Goal: Task Accomplishment & Management: Complete application form

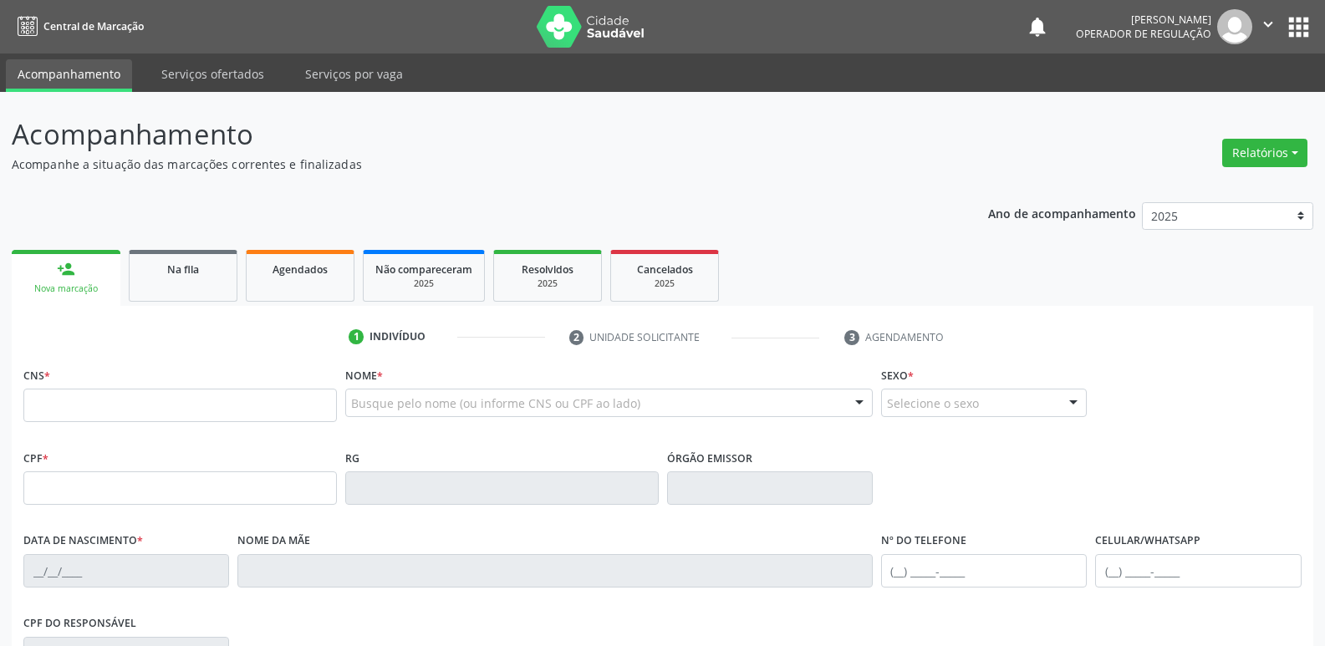
scroll to position [237, 0]
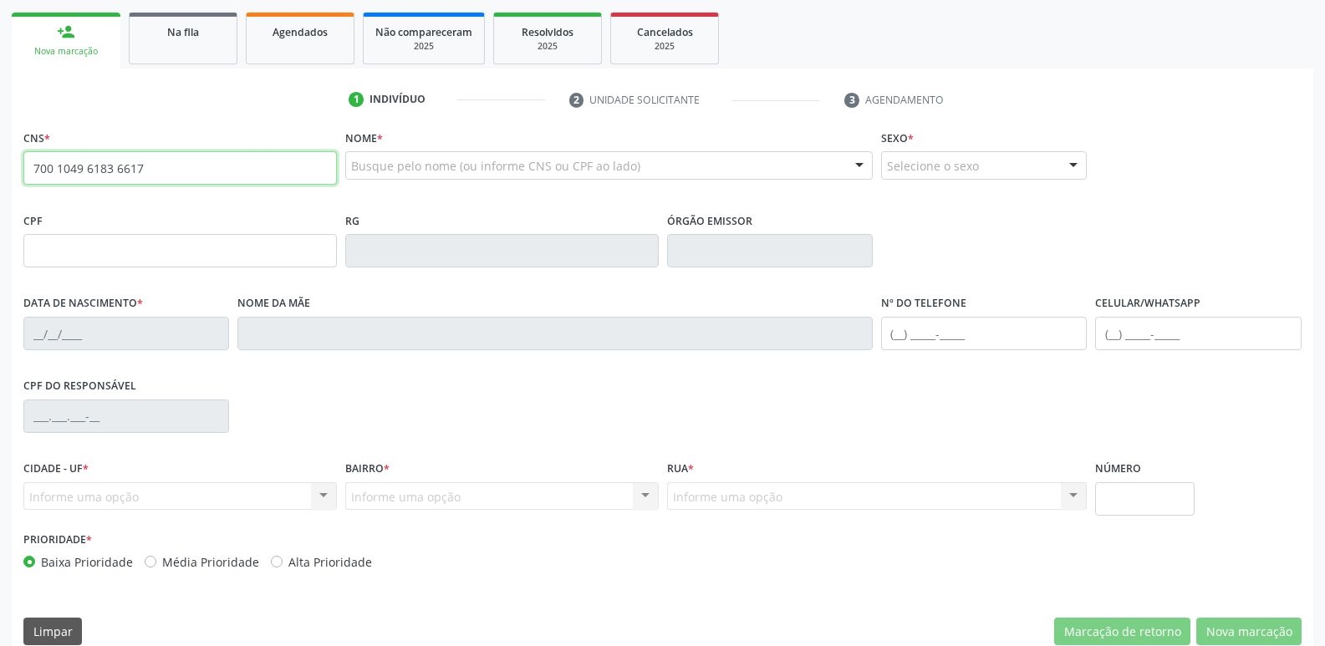
type input "700 1049 6183 6617"
type input "178.756.484-32"
type input "2[DATE]"
type input "[PERSON_NAME]"
type input "[PHONE_NUMBER]"
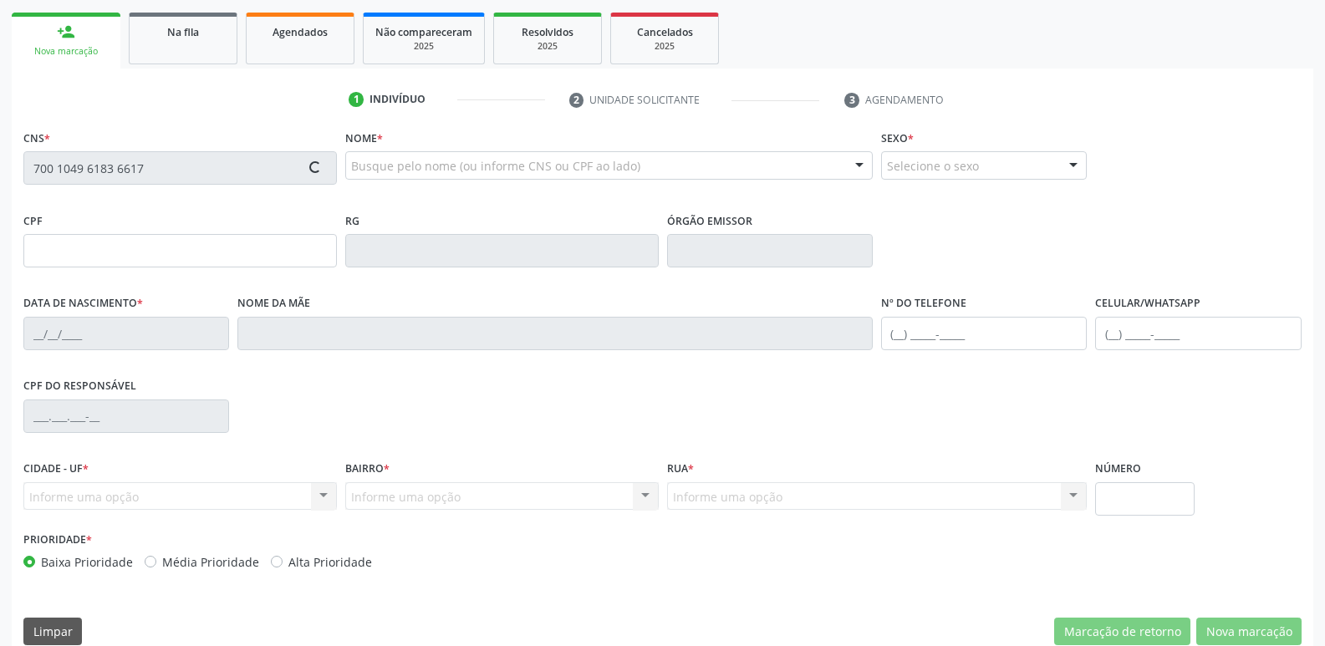
type input "[PHONE_NUMBER]"
type input "079.331.834-33"
type input "S/N"
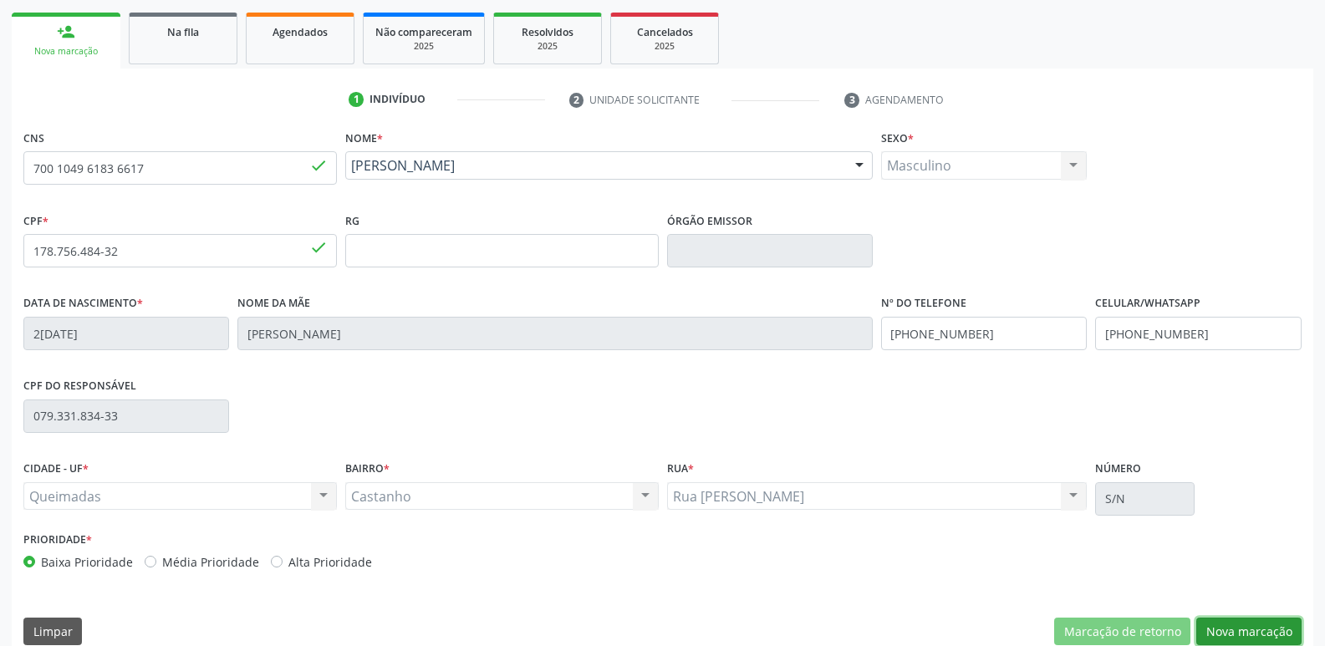
click at [1235, 631] on button "Nova marcação" at bounding box center [1248, 632] width 105 height 28
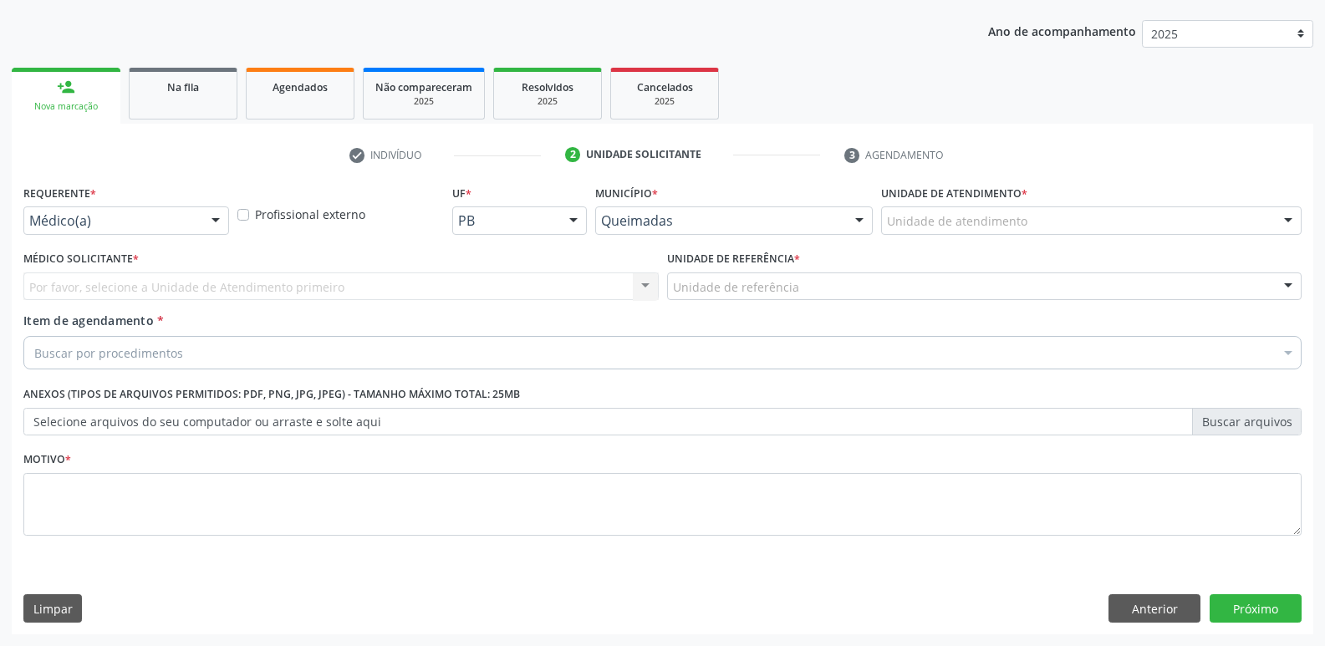
drag, startPoint x: 161, startPoint y: 221, endPoint x: 155, endPoint y: 249, distance: 29.2
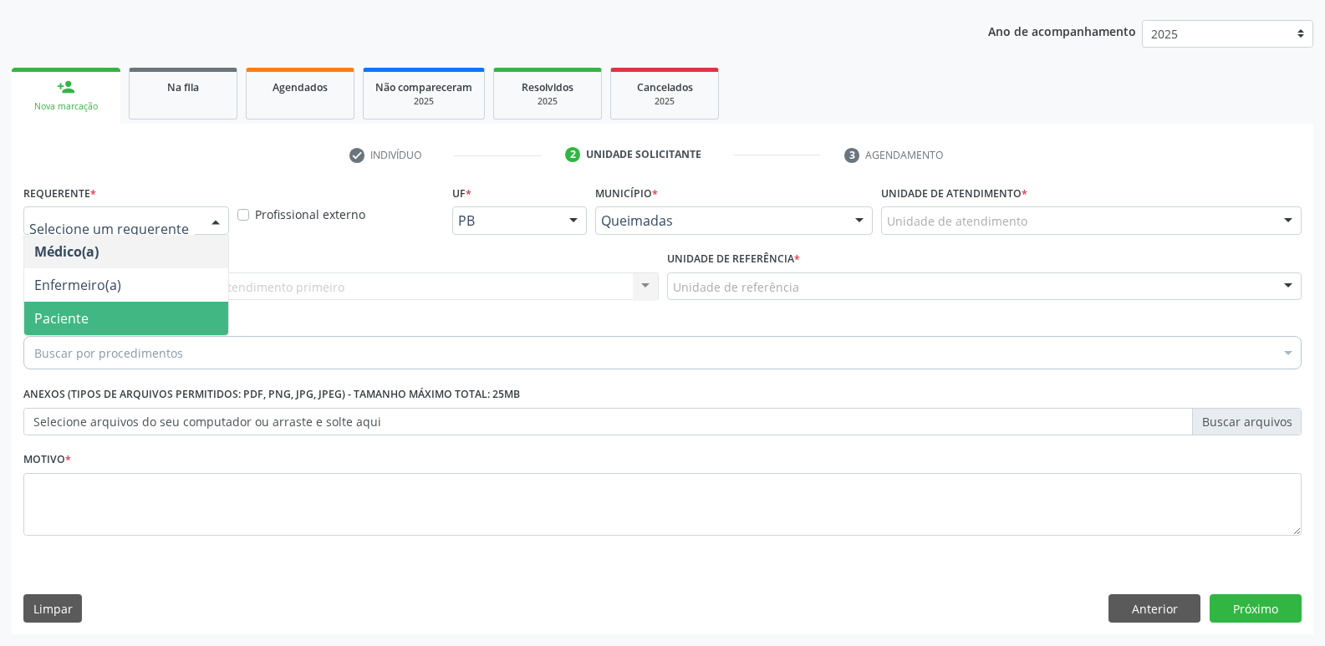
drag, startPoint x: 152, startPoint y: 314, endPoint x: 167, endPoint y: 309, distance: 15.9
click at [151, 314] on span "Paciente" at bounding box center [126, 318] width 204 height 33
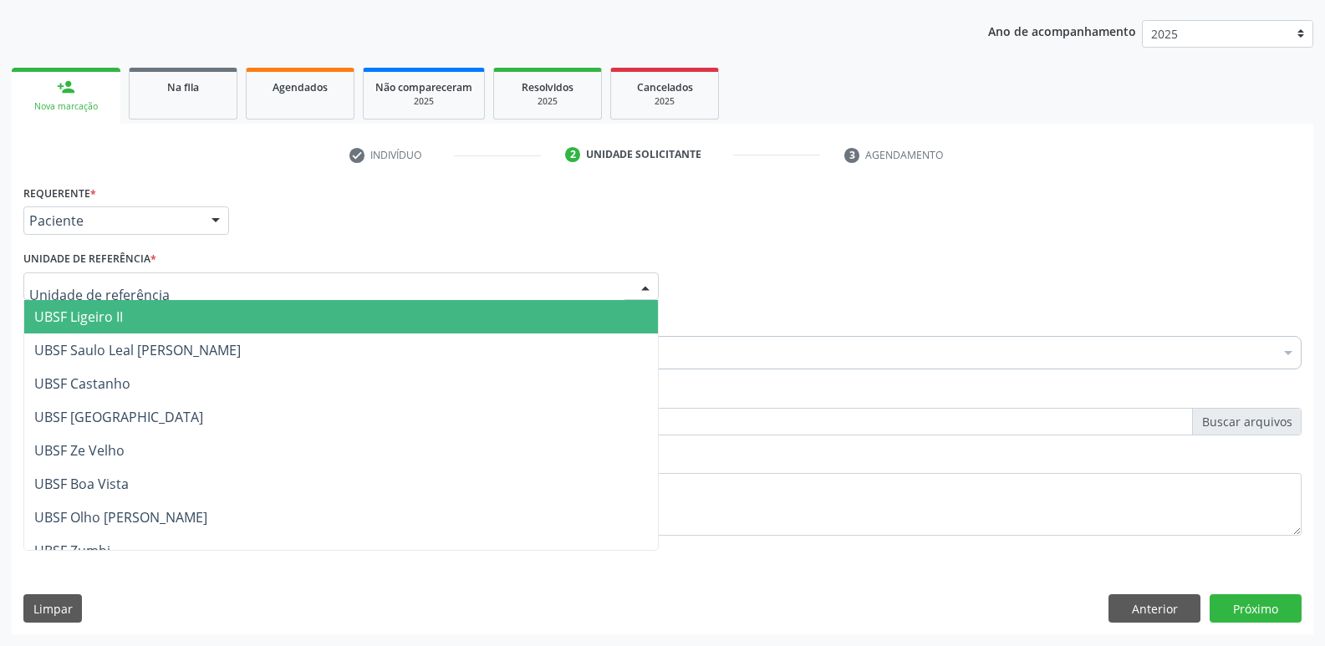
click at [228, 283] on div at bounding box center [340, 286] width 635 height 28
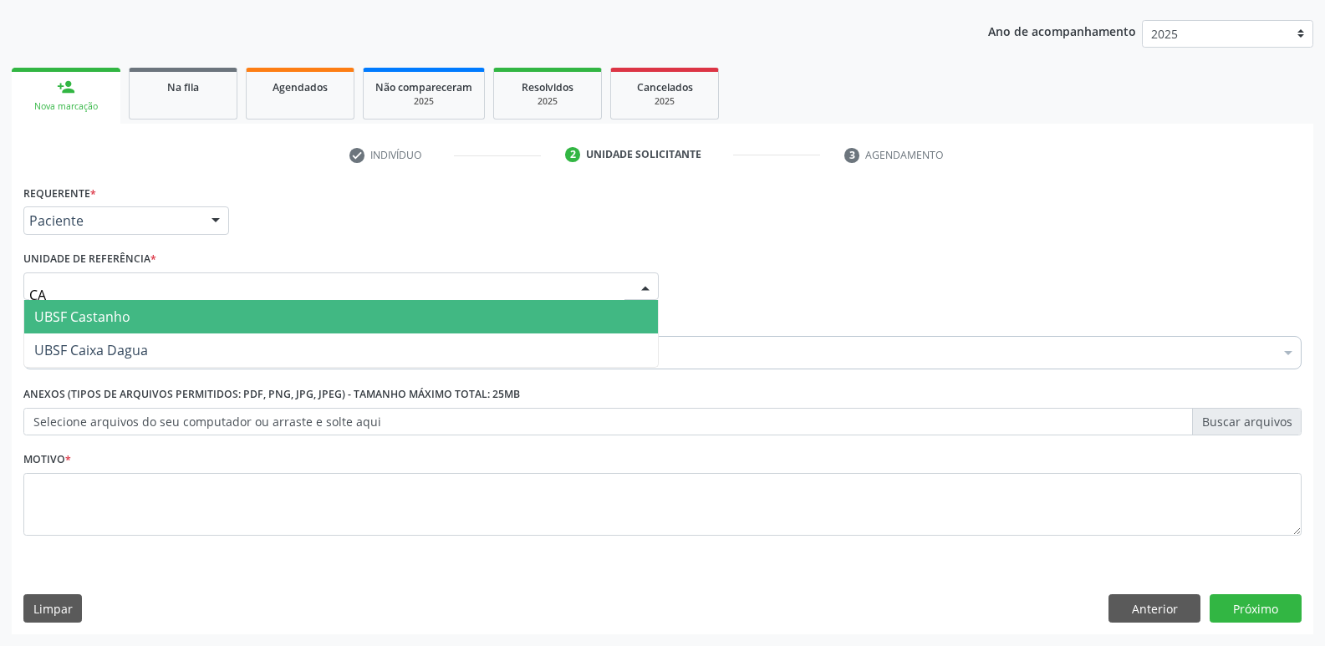
type input "CAS"
click at [126, 304] on span "UBSF Castanho" at bounding box center [341, 316] width 634 height 33
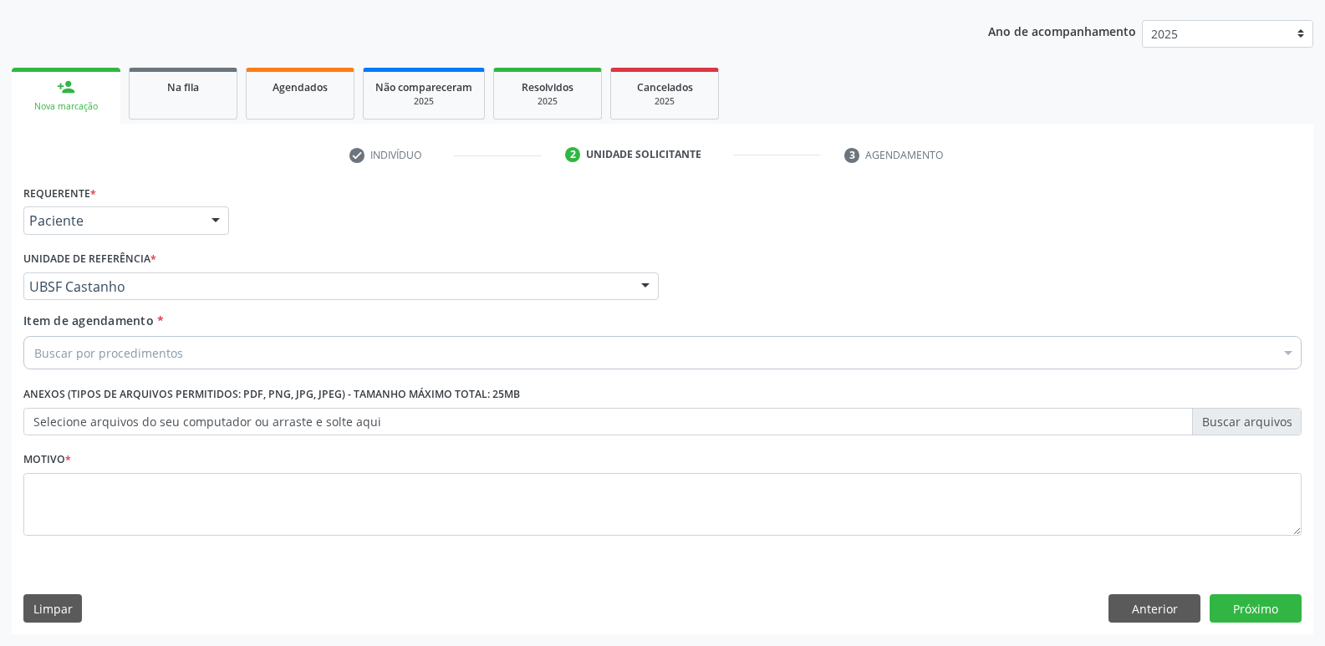
click at [222, 358] on div "Buscar por procedimentos" at bounding box center [662, 352] width 1278 height 33
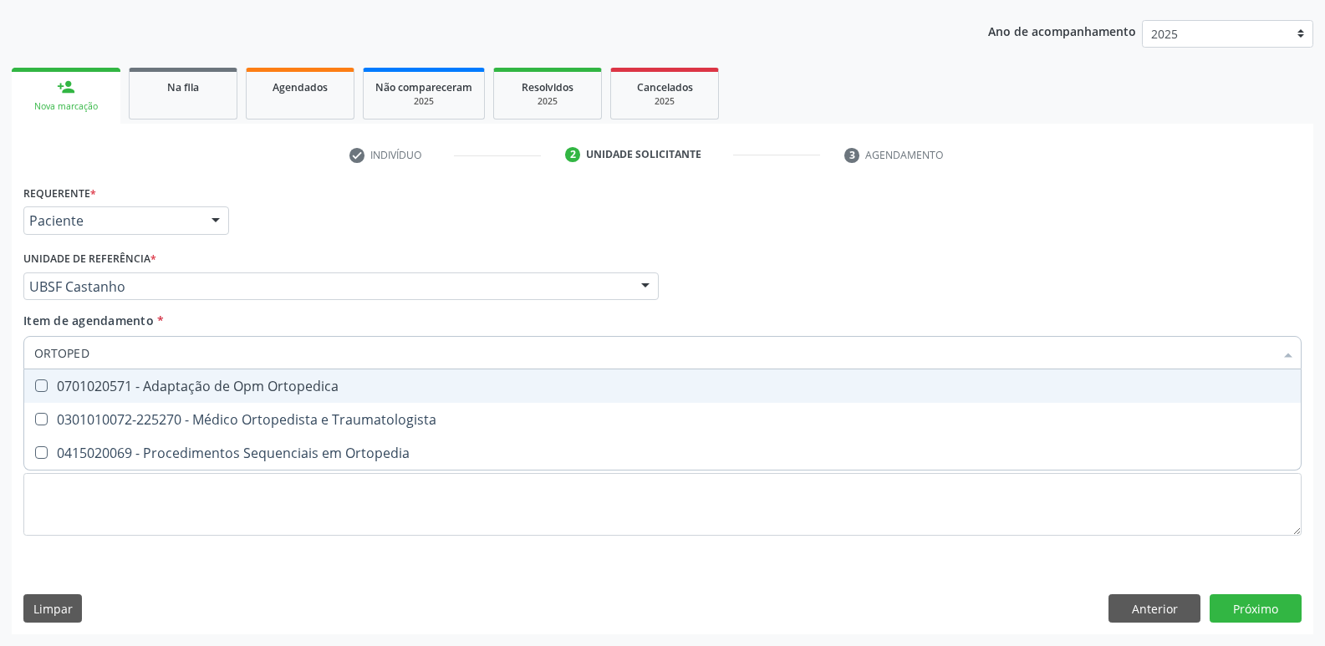
drag, startPoint x: 147, startPoint y: 350, endPoint x: 0, endPoint y: 310, distance: 152.5
click at [0, 310] on div "Acompanhamento Acompanhe a situação das marcações correntes e finalizadas Relat…" at bounding box center [662, 278] width 1325 height 736
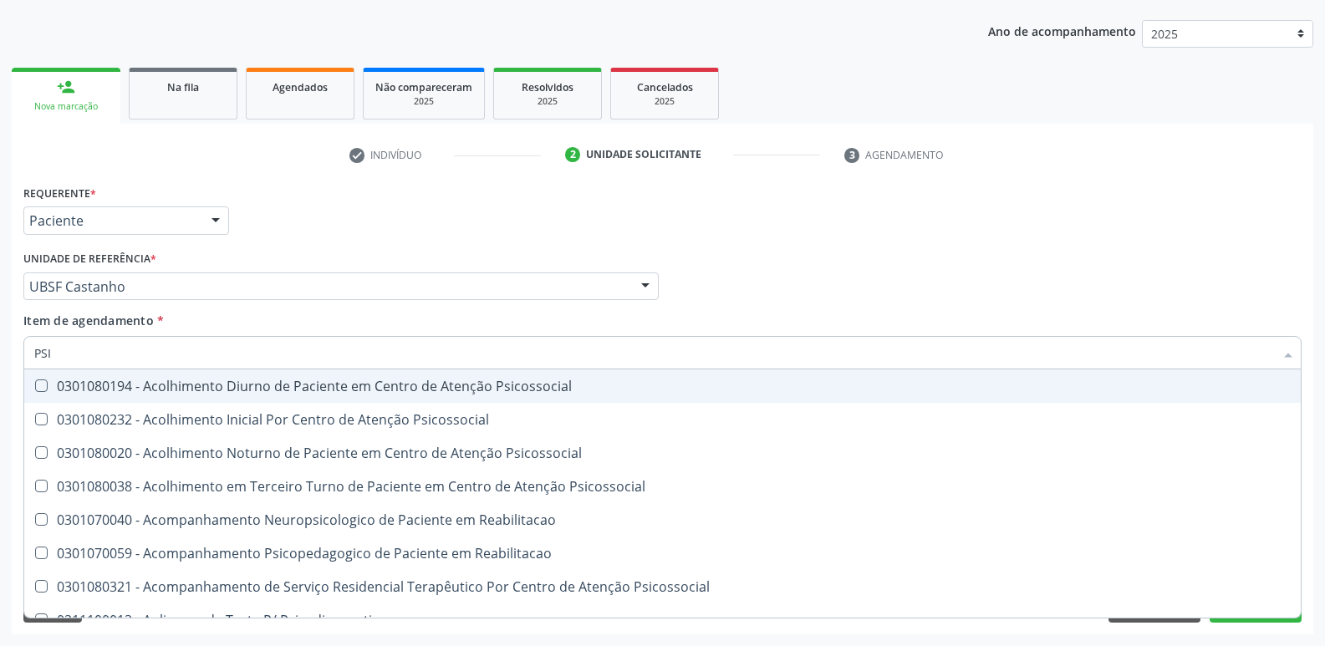
type input "PSIQ"
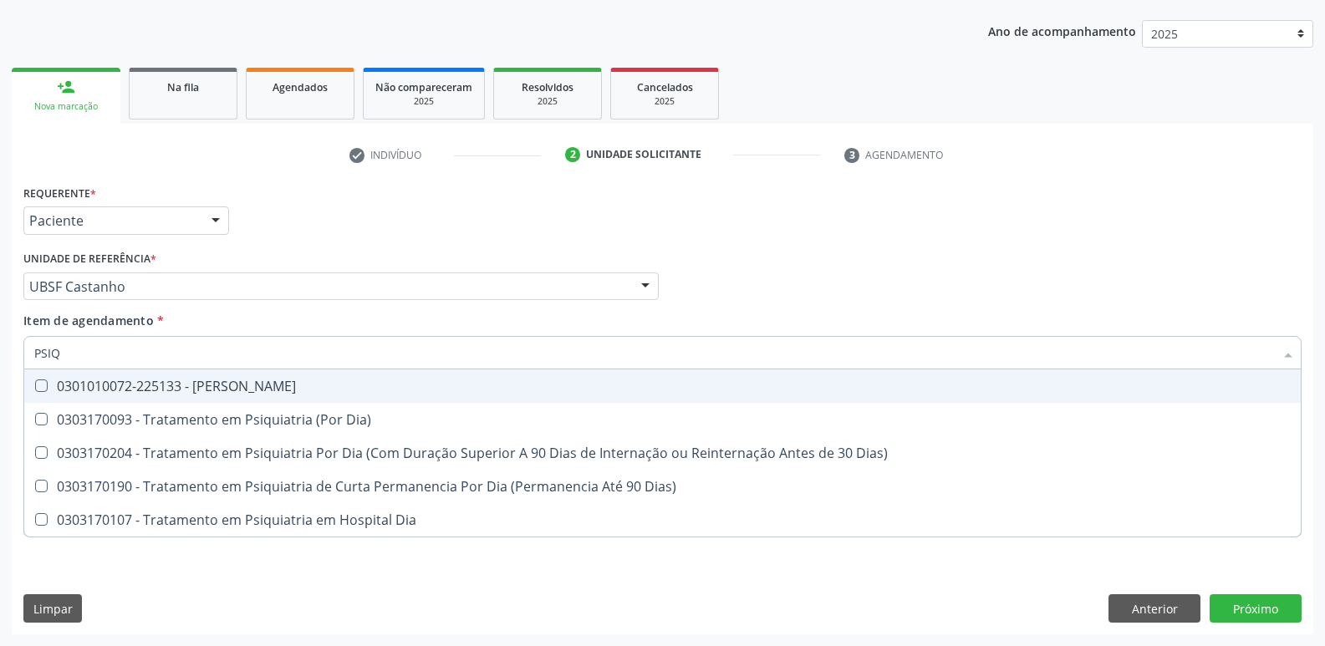
click at [253, 385] on div "0301010072-225133 - [PERSON_NAME]" at bounding box center [662, 385] width 1256 height 13
checkbox Psiquiatra "true"
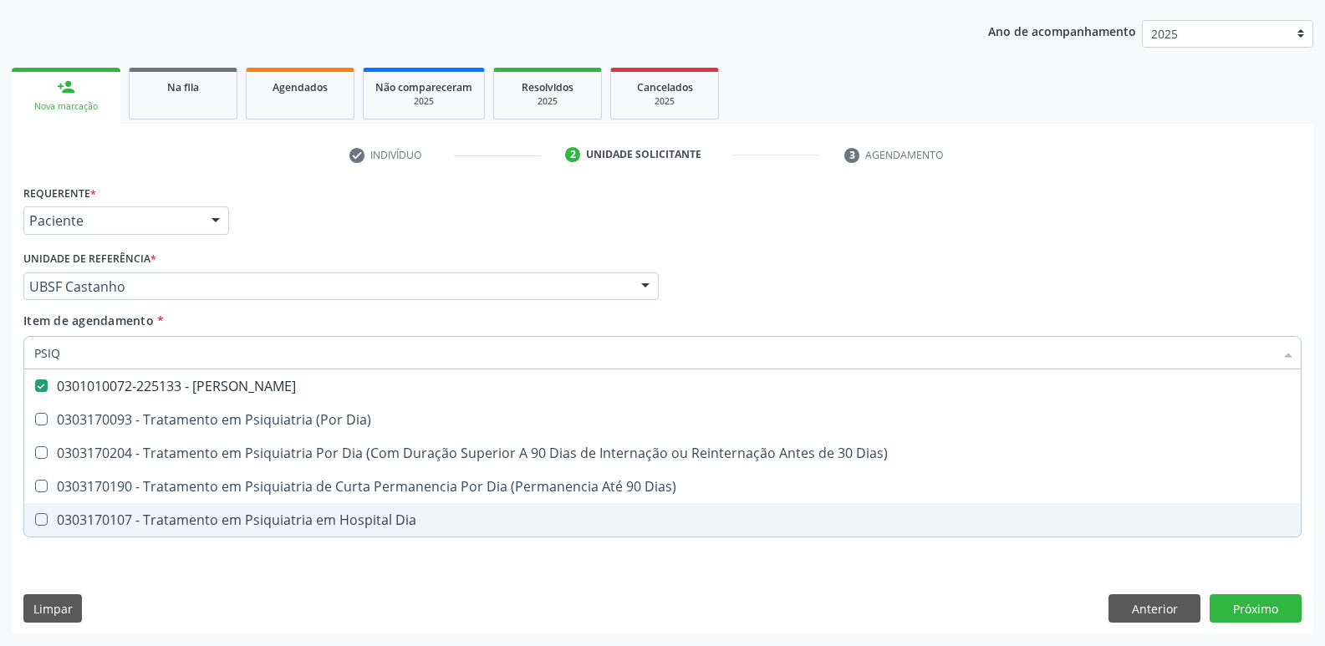
click at [341, 563] on div "Requerente * Paciente Médico(a) Enfermeiro(a) Paciente Nenhum resultado encontr…" at bounding box center [662, 408] width 1301 height 454
checkbox Dia\) "true"
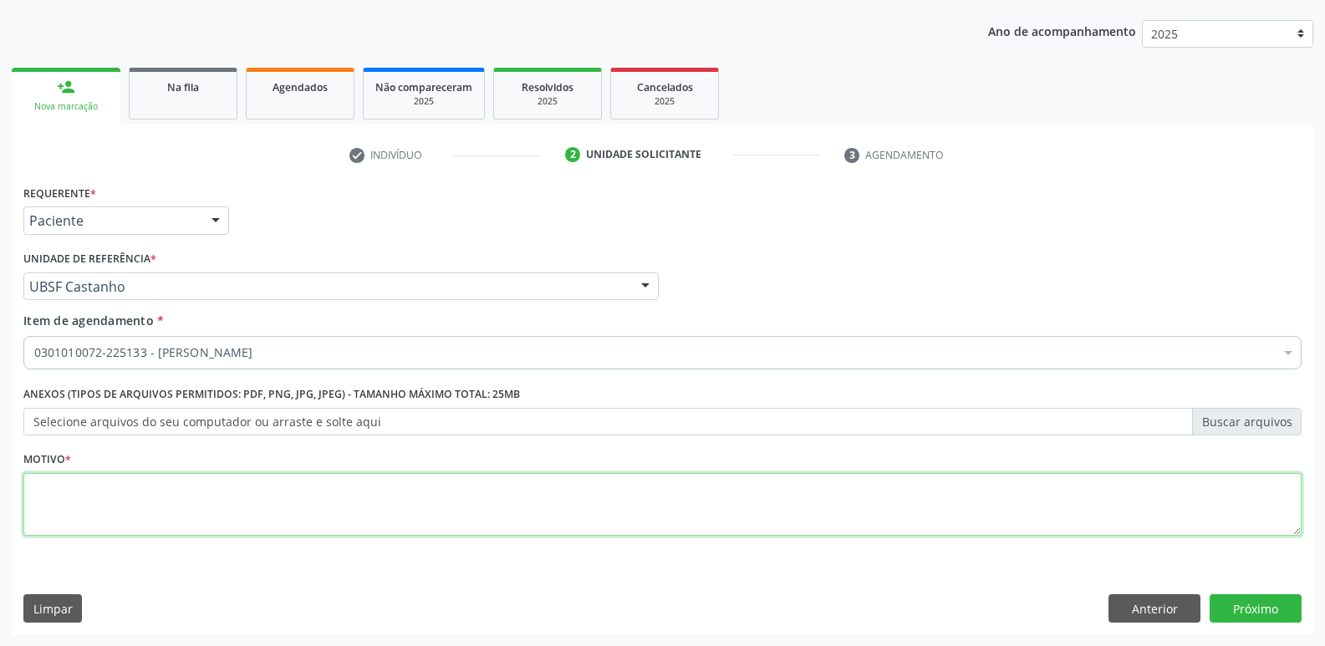
click at [262, 518] on textarea at bounding box center [662, 505] width 1278 height 64
paste textarea "ESTADO DA PARAÍBA PREFEITURA MUNICIPAL DE [GEOGRAPHIC_DATA] SECRETARIA MUNICIPA…"
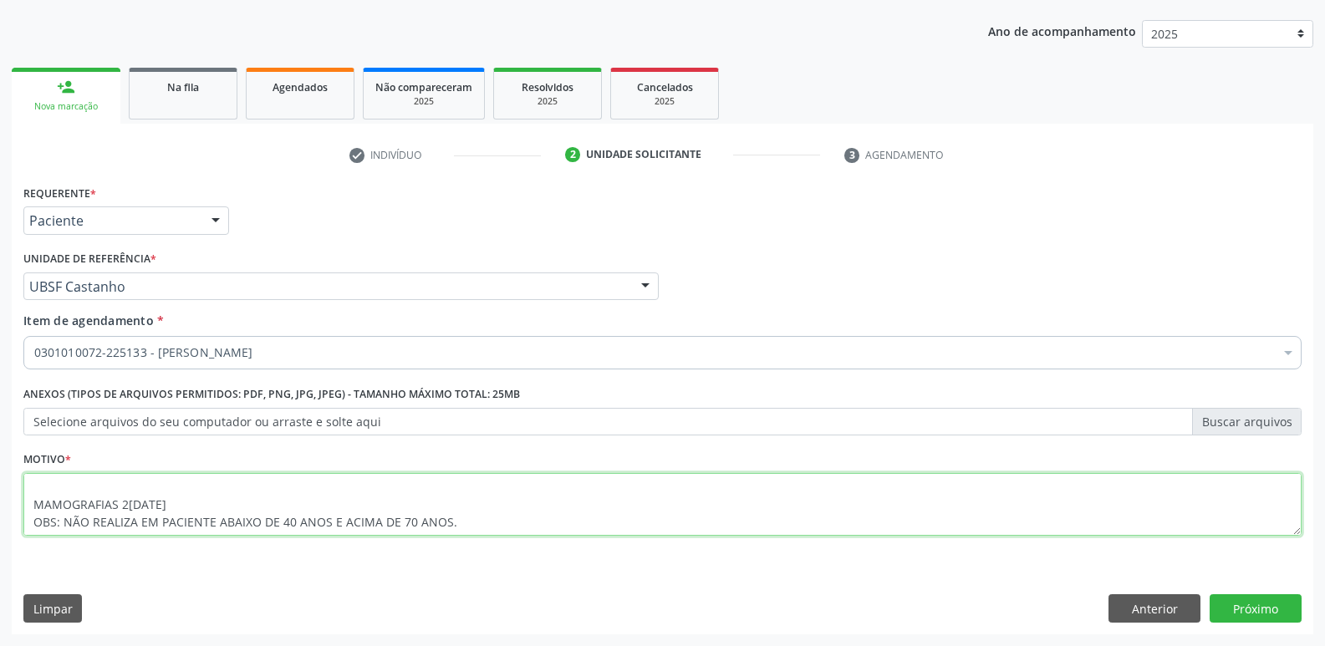
scroll to position [0, 0]
drag, startPoint x: 0, startPoint y: 470, endPoint x: 0, endPoint y: 359, distance: 110.3
click at [0, 359] on div "Acompanhamento Acompanhe a situação das marcações correntes e finalizadas Relat…" at bounding box center [662, 278] width 1325 height 736
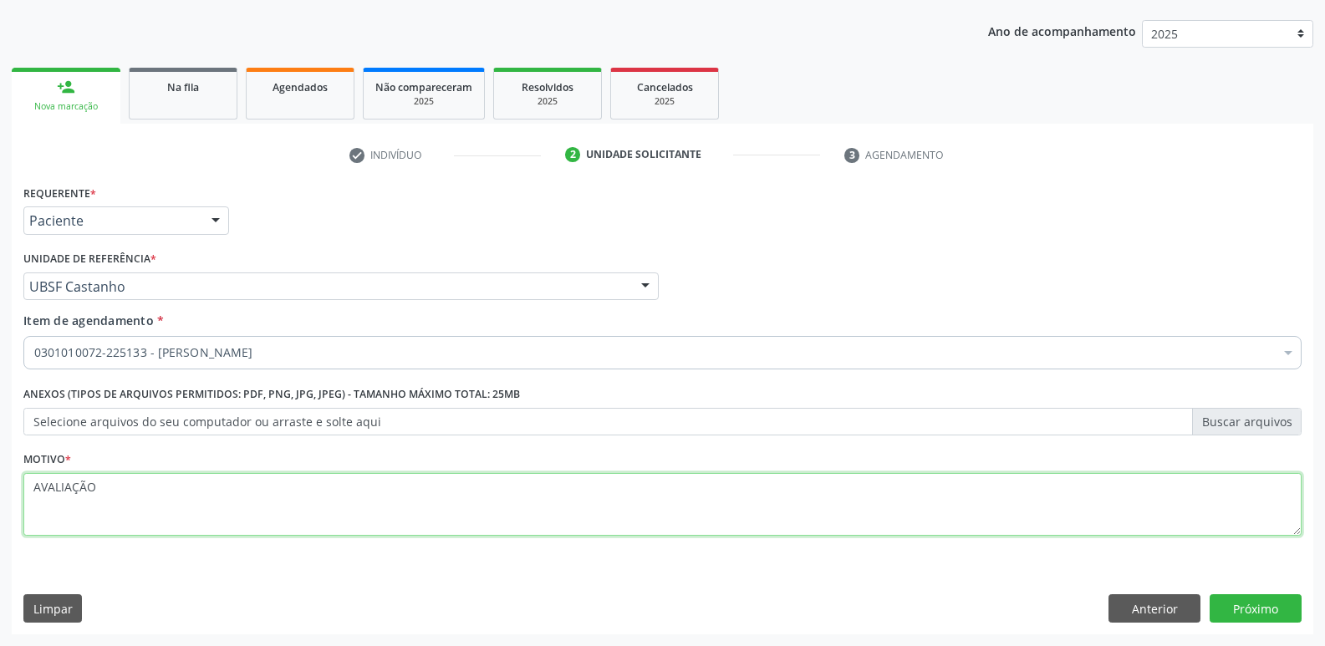
drag, startPoint x: 131, startPoint y: 502, endPoint x: 0, endPoint y: 488, distance: 132.0
click at [0, 488] on div "Acompanhamento Acompanhe a situação das marcações correntes e finalizadas Relat…" at bounding box center [662, 278] width 1325 height 736
type textarea "AVALIAÇÃO"
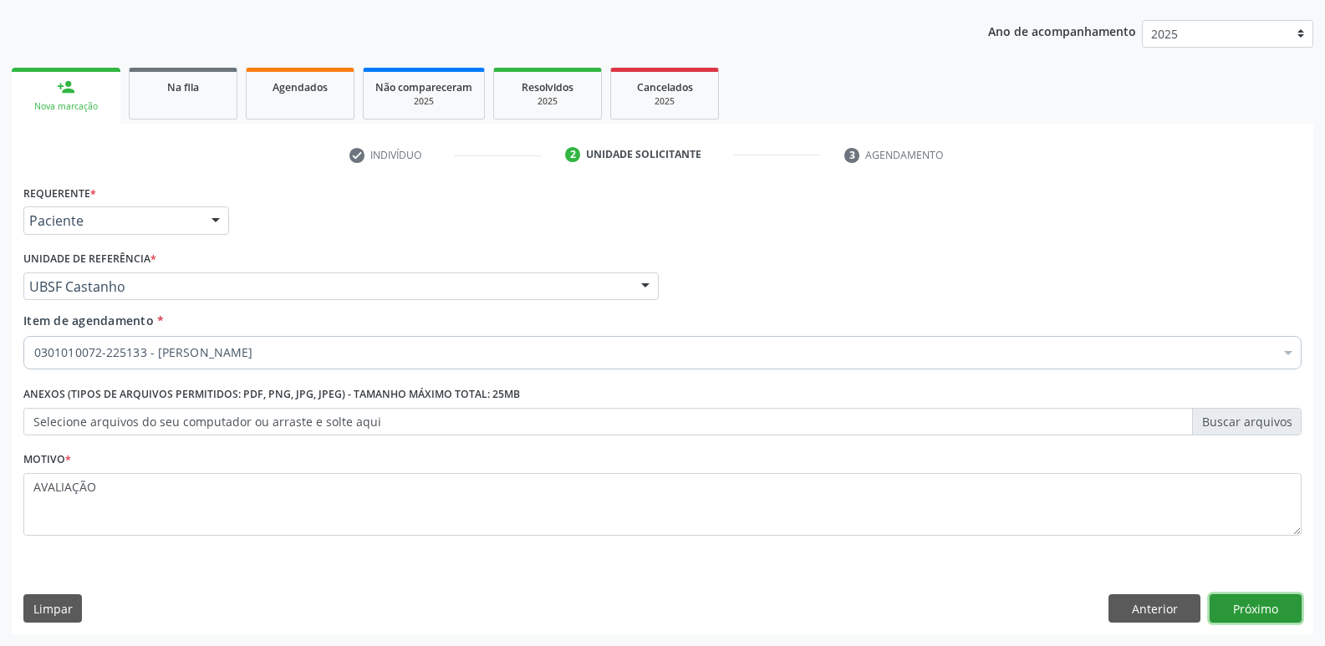
click at [1265, 614] on button "Próximo" at bounding box center [1255, 608] width 92 height 28
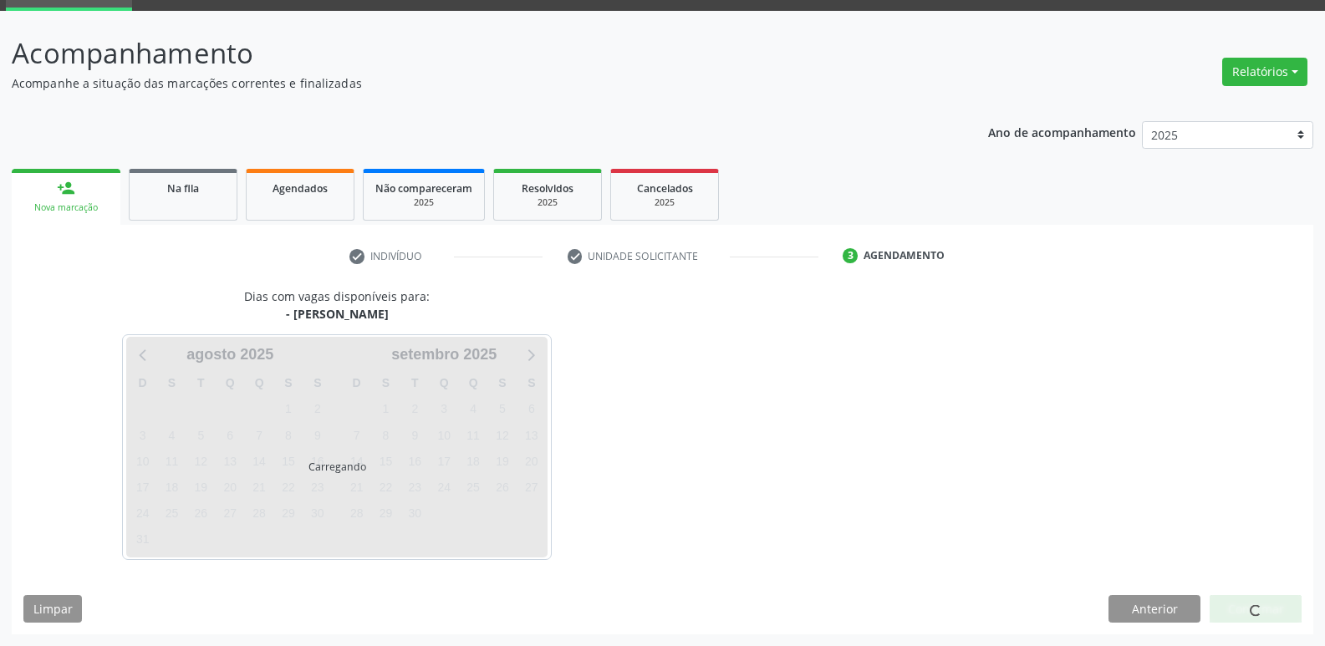
scroll to position [81, 0]
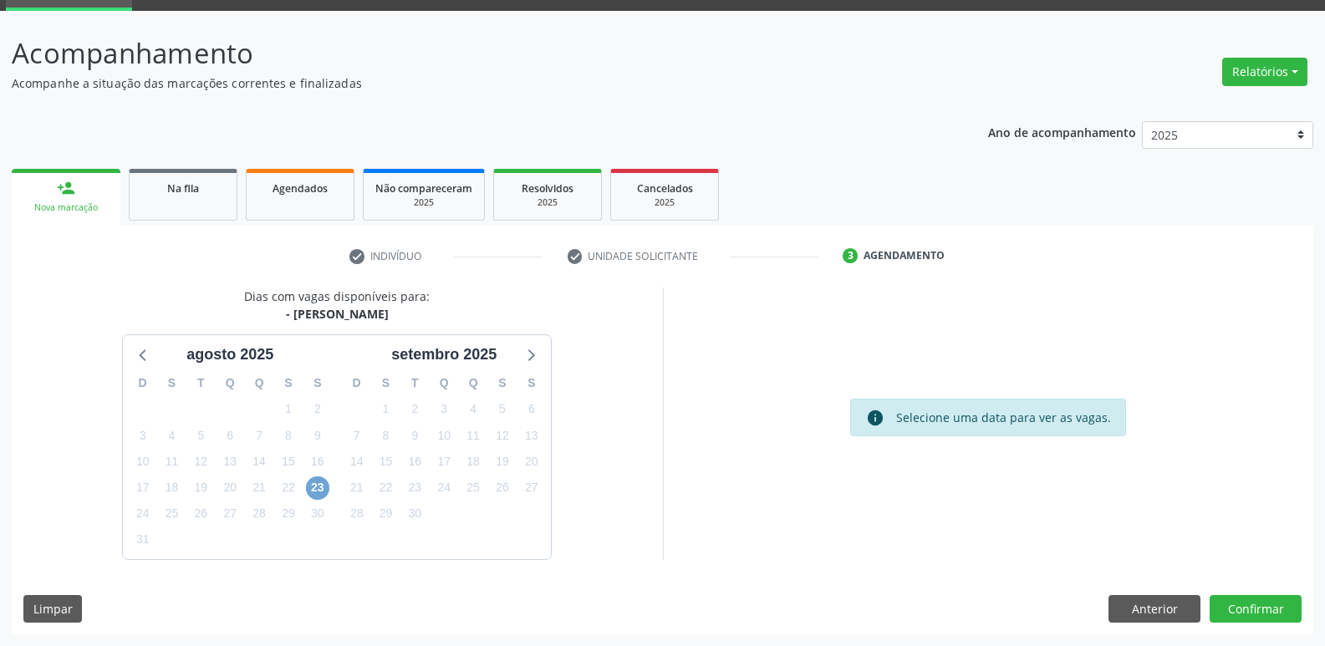
click at [318, 482] on span "23" at bounding box center [317, 487] width 23 height 23
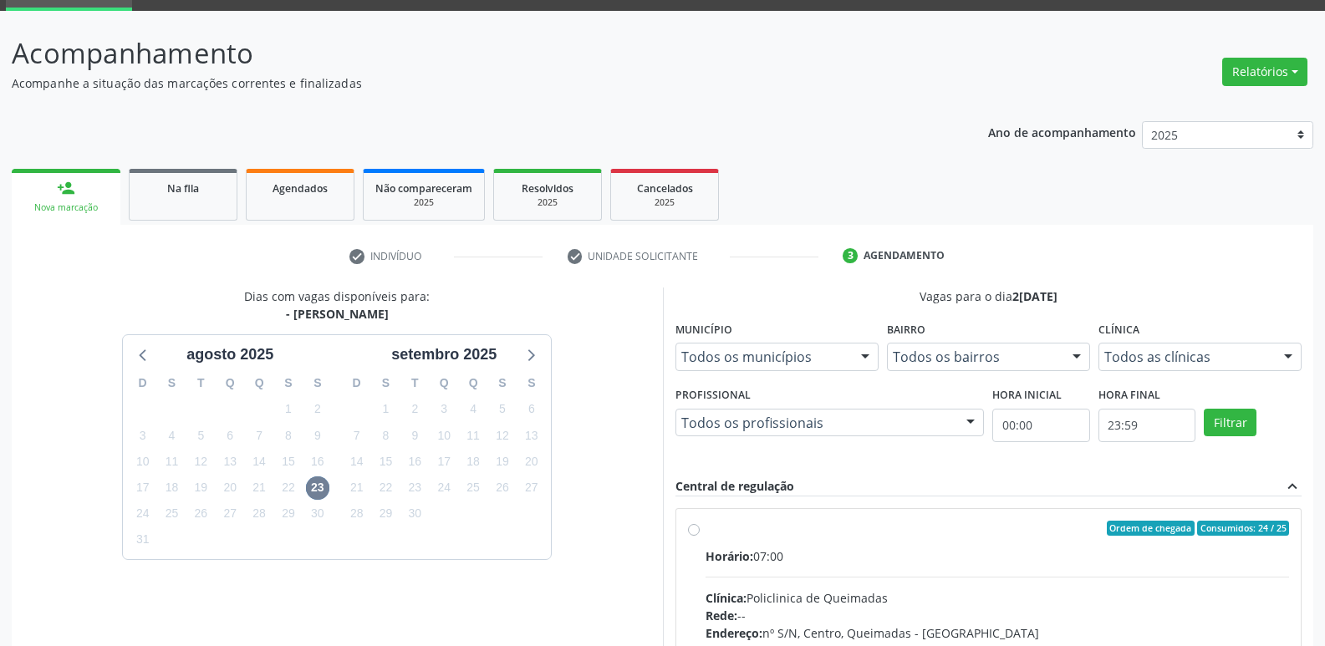
drag, startPoint x: 1080, startPoint y: 556, endPoint x: 1108, endPoint y: 520, distance: 45.3
click at [1085, 552] on div "Horário: 07:00" at bounding box center [997, 556] width 584 height 18
click at [700, 536] on input "Ordem de chegada Consumidos: 24 / 25 Horário: 07:00 Clínica: Policlinica de Que…" at bounding box center [694, 528] width 12 height 15
radio input "true"
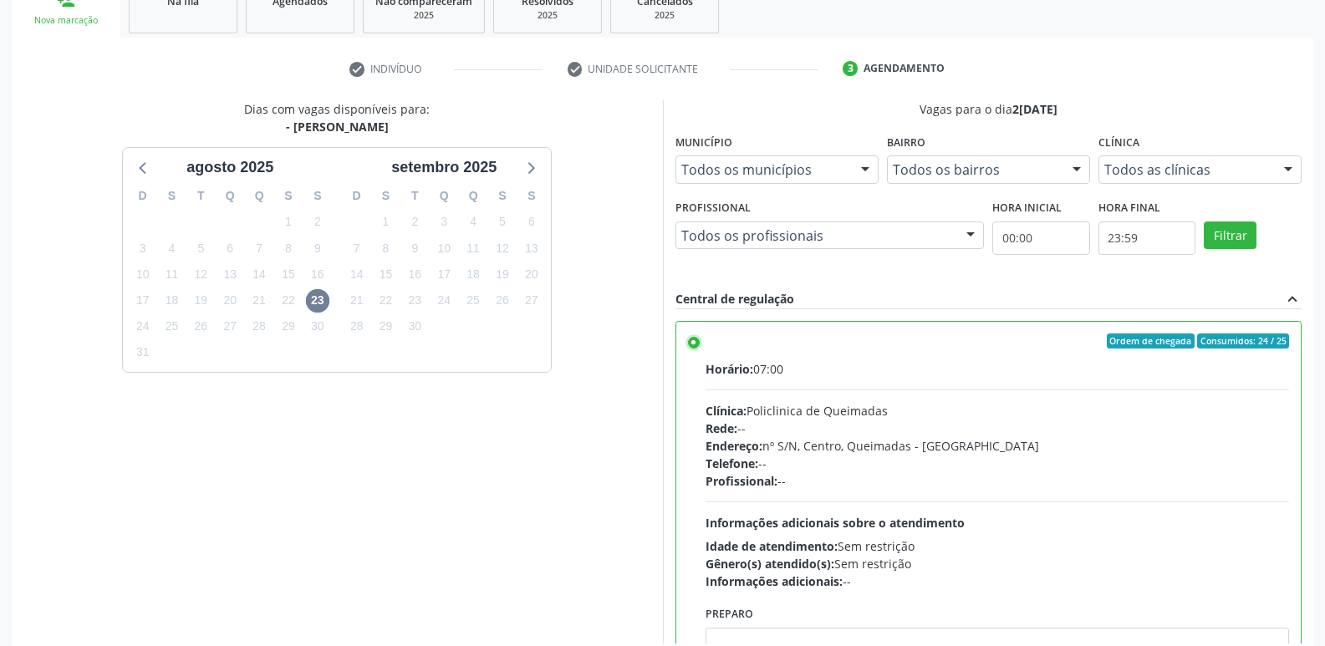
scroll to position [353, 0]
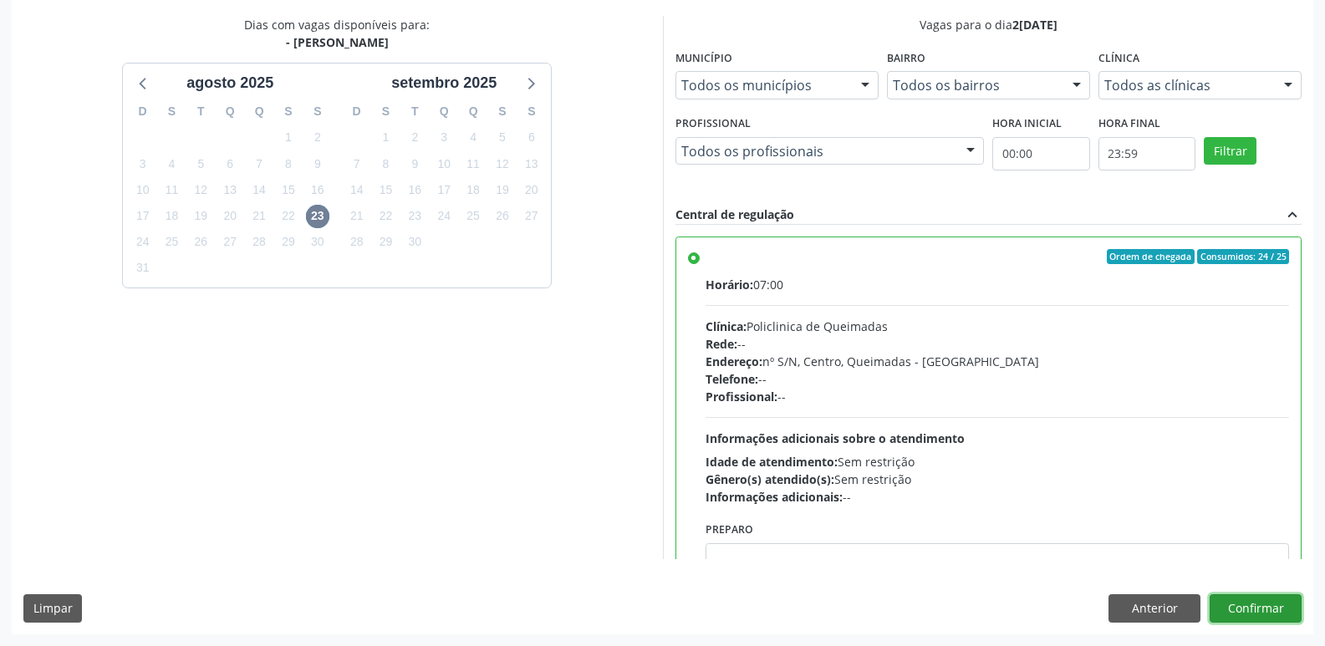
click at [1237, 599] on button "Confirmar" at bounding box center [1255, 608] width 92 height 28
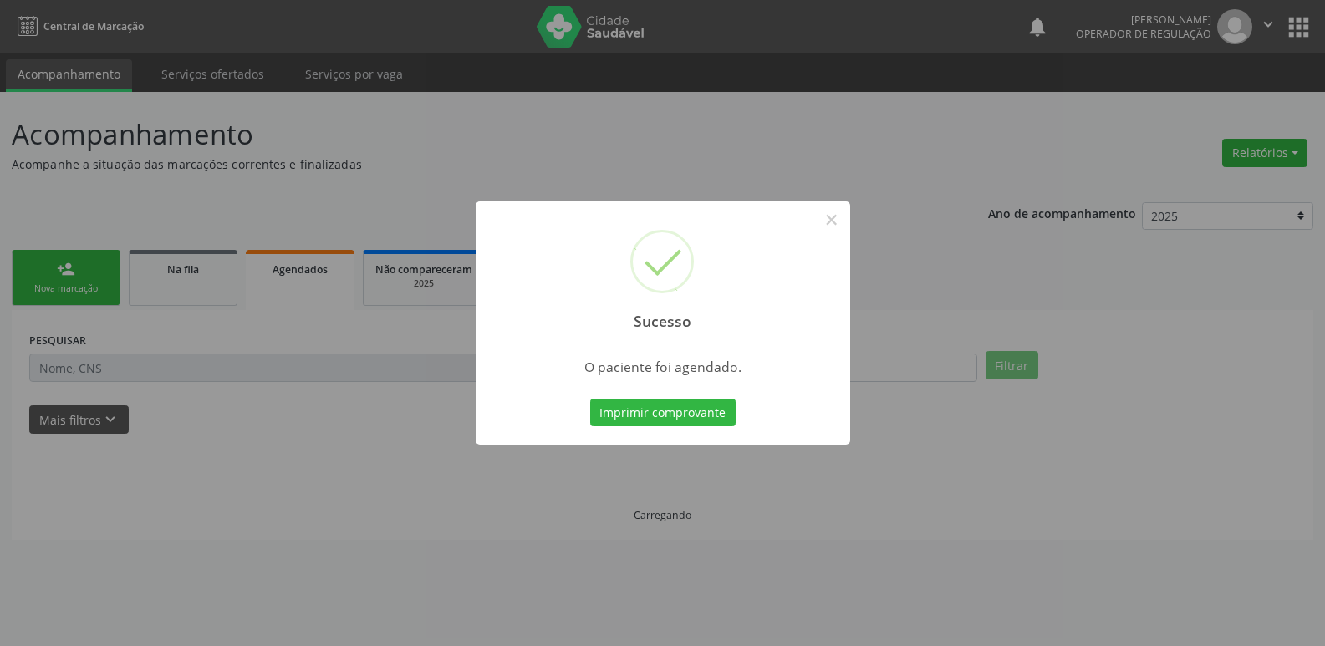
scroll to position [0, 0]
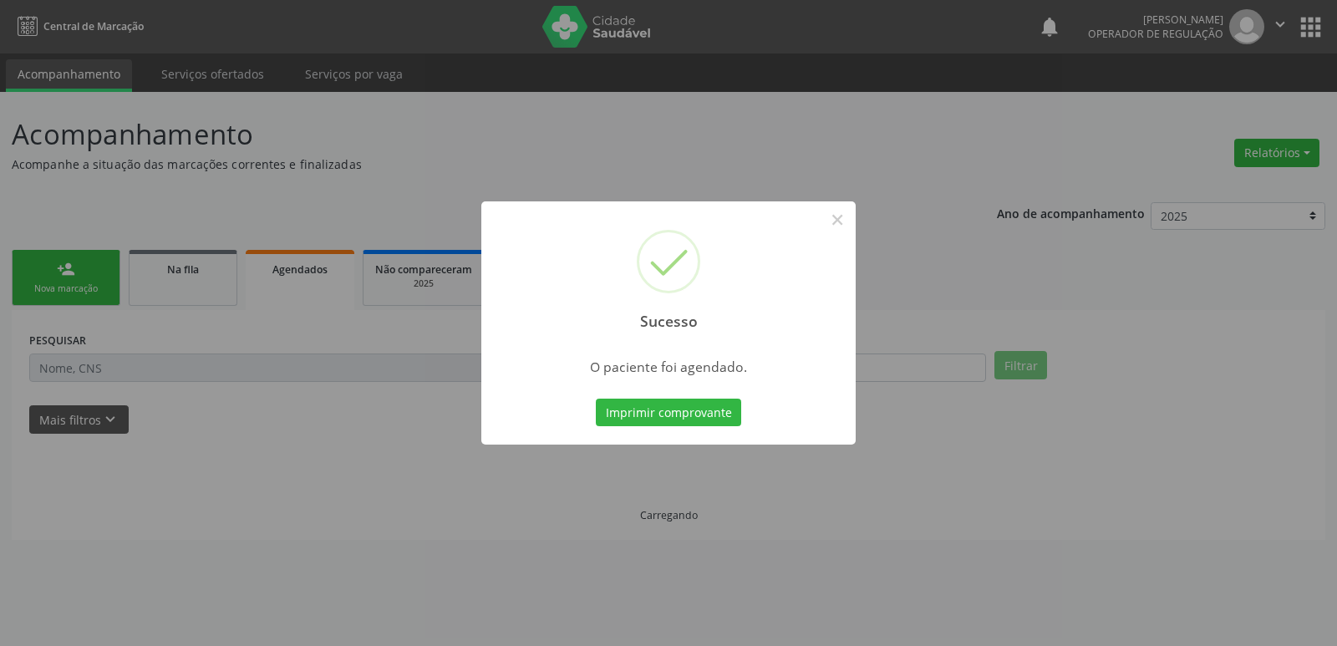
click at [596, 399] on button "Imprimir comprovante" at bounding box center [668, 413] width 145 height 28
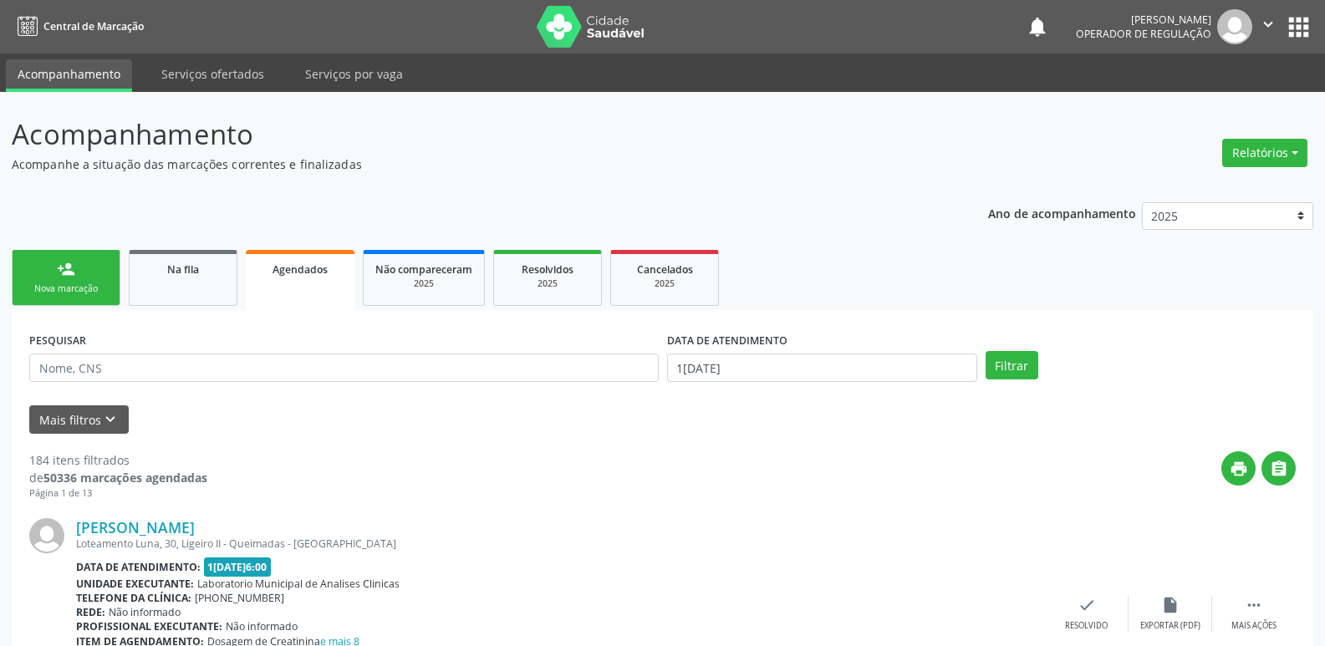
click at [86, 293] on div "Nova marcação" at bounding box center [66, 289] width 84 height 13
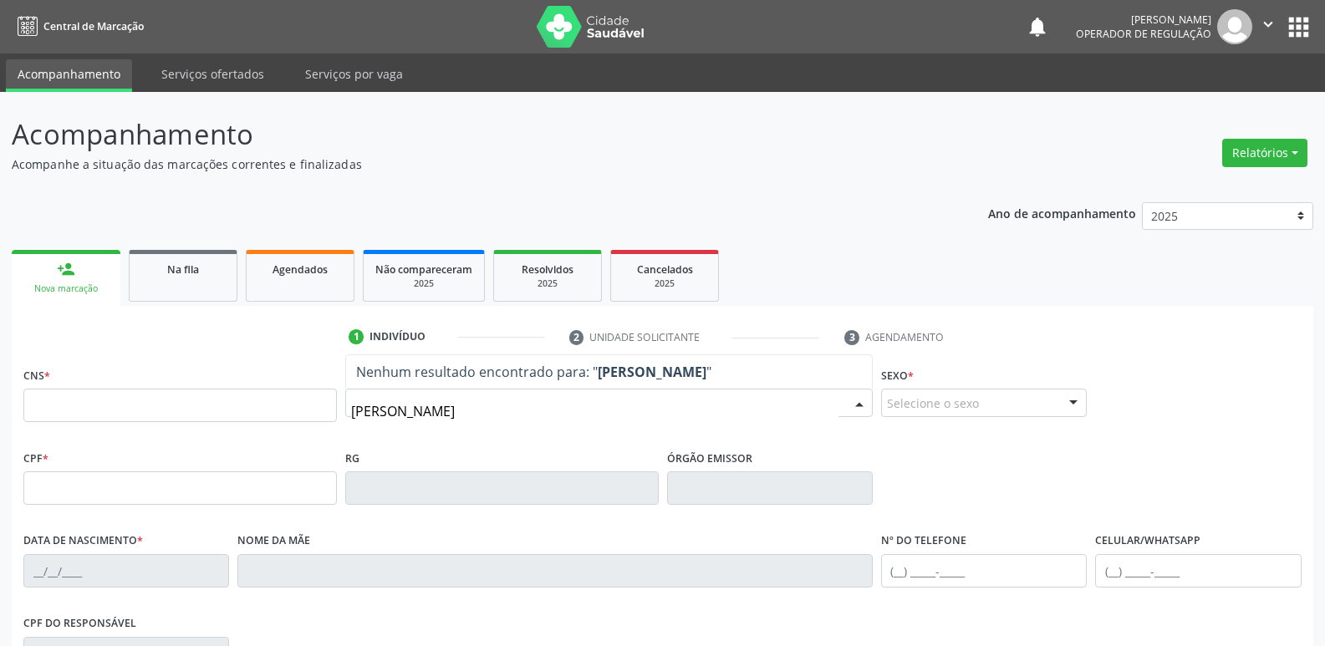
type input "[PERSON_NAME]"
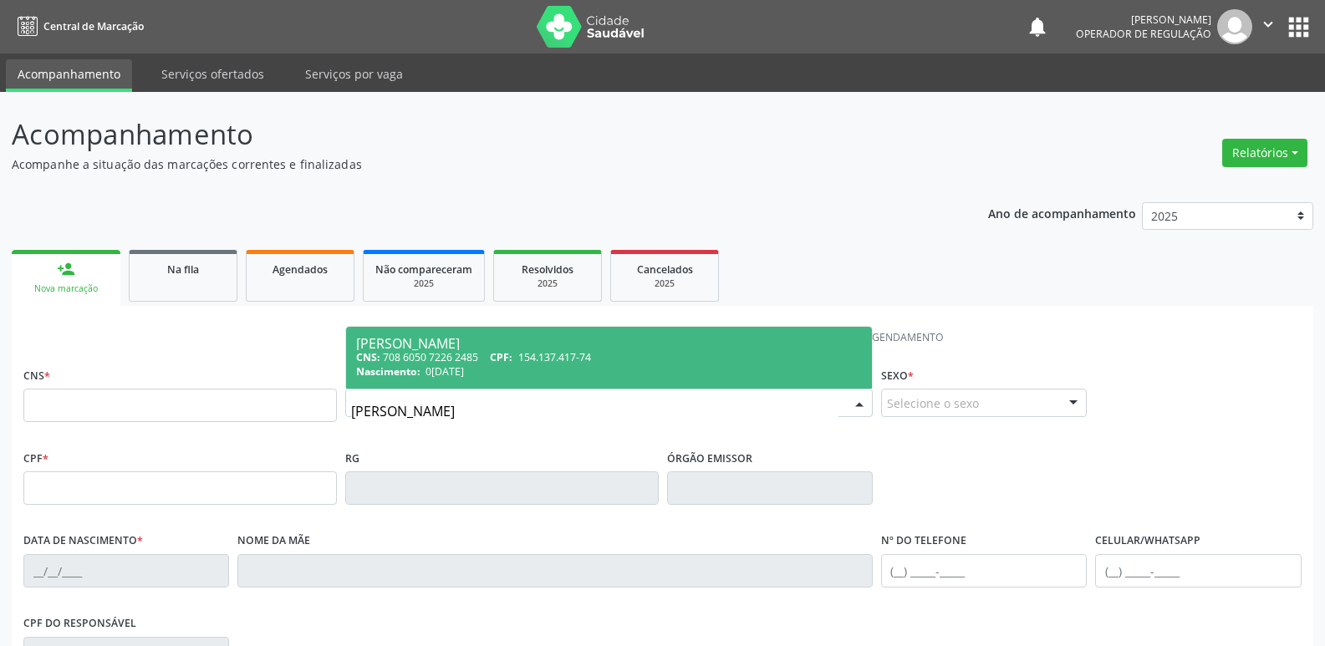
click at [433, 368] on span "0[DATE]" at bounding box center [444, 371] width 38 height 14
type input "708 6050 7226 2485"
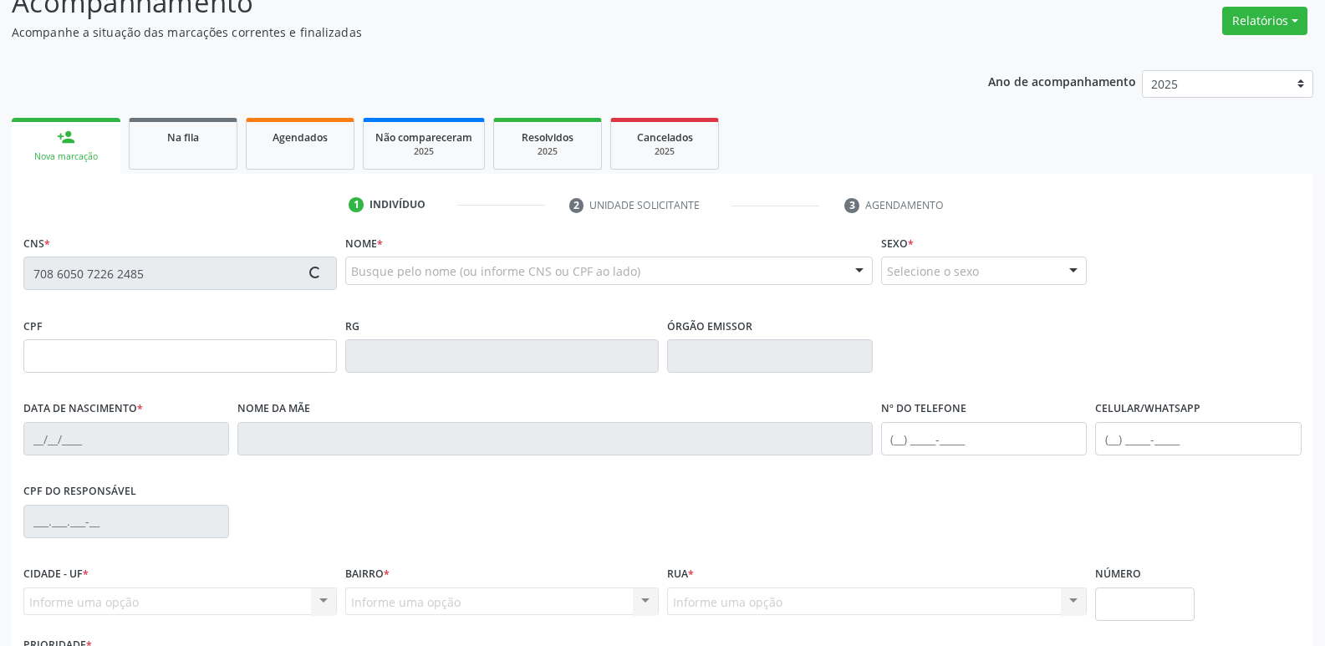
scroll to position [260, 0]
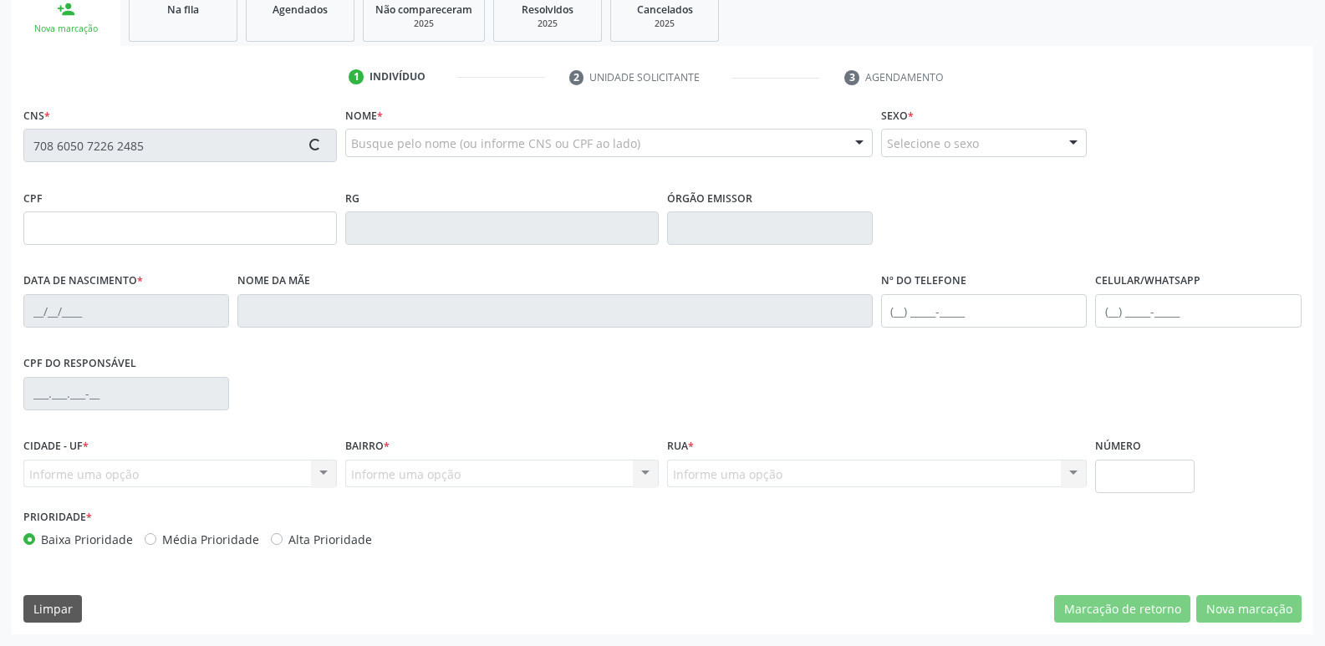
type input "154.137.417-74"
type input "0[DATE]"
type input "[PERSON_NAME]"
type input "[PHONE_NUMBER]"
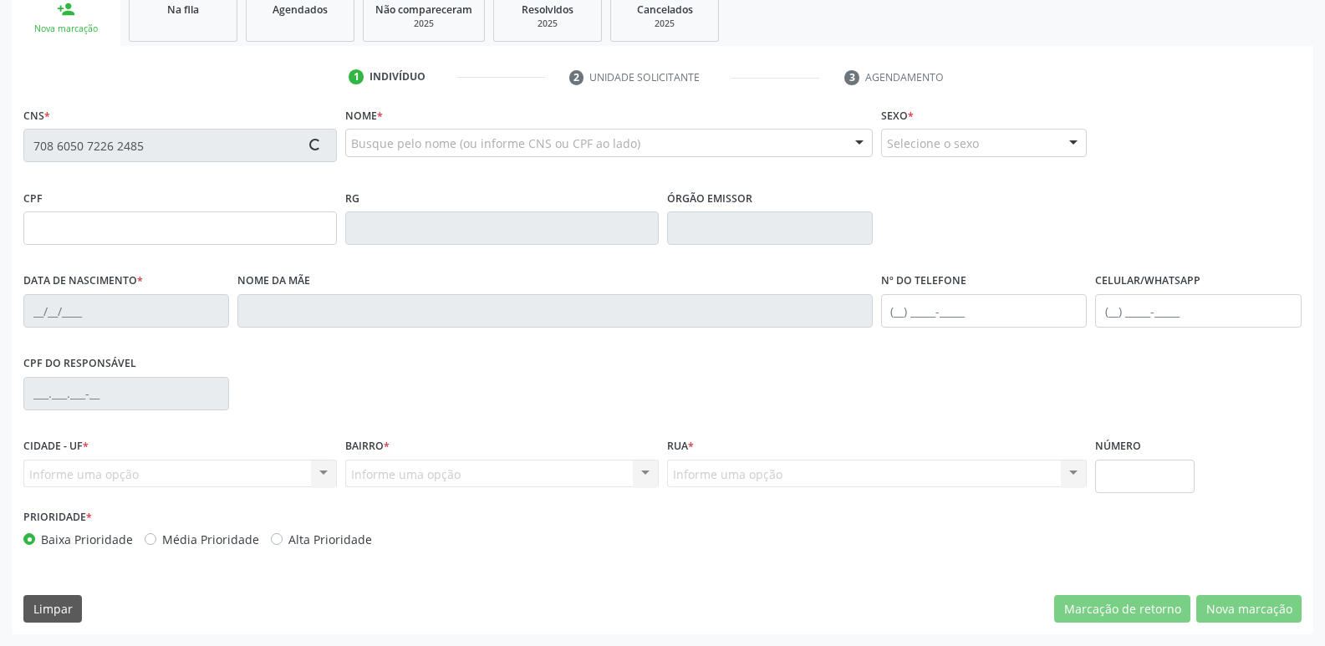
type input "860.269.337-00"
type input "70"
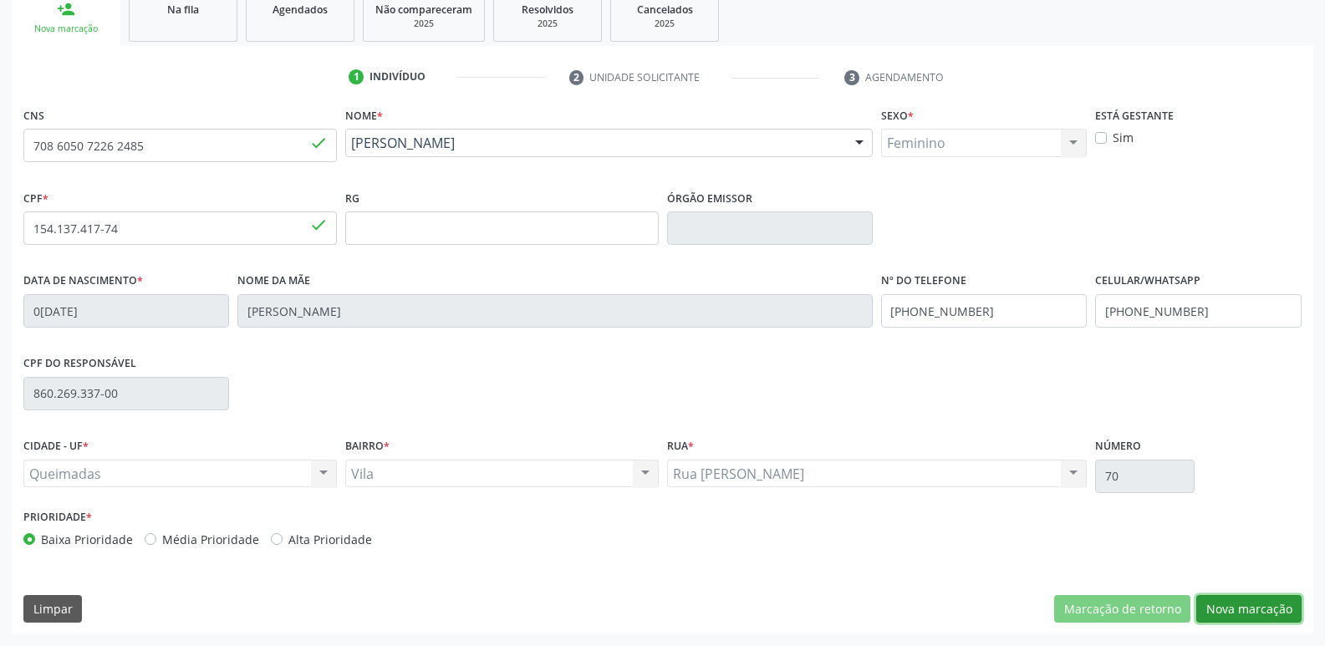
click at [1236, 607] on button "Nova marcação" at bounding box center [1248, 609] width 105 height 28
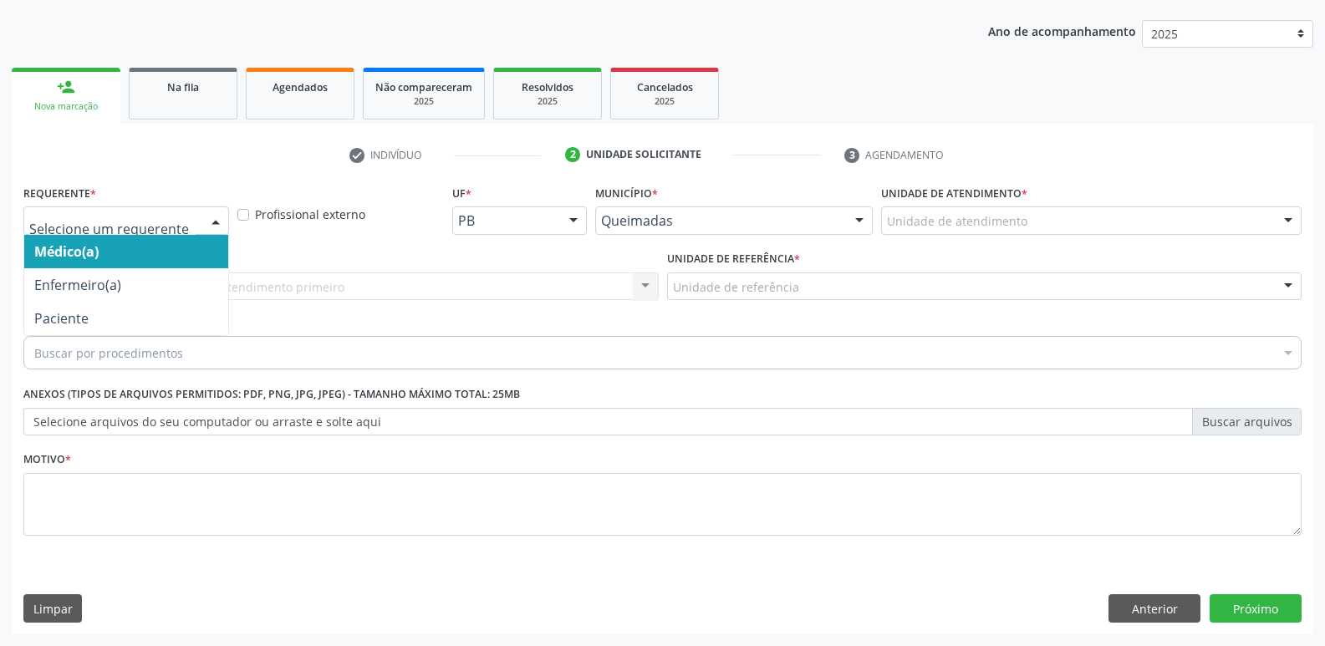
drag, startPoint x: 170, startPoint y: 224, endPoint x: 171, endPoint y: 293, distance: 69.4
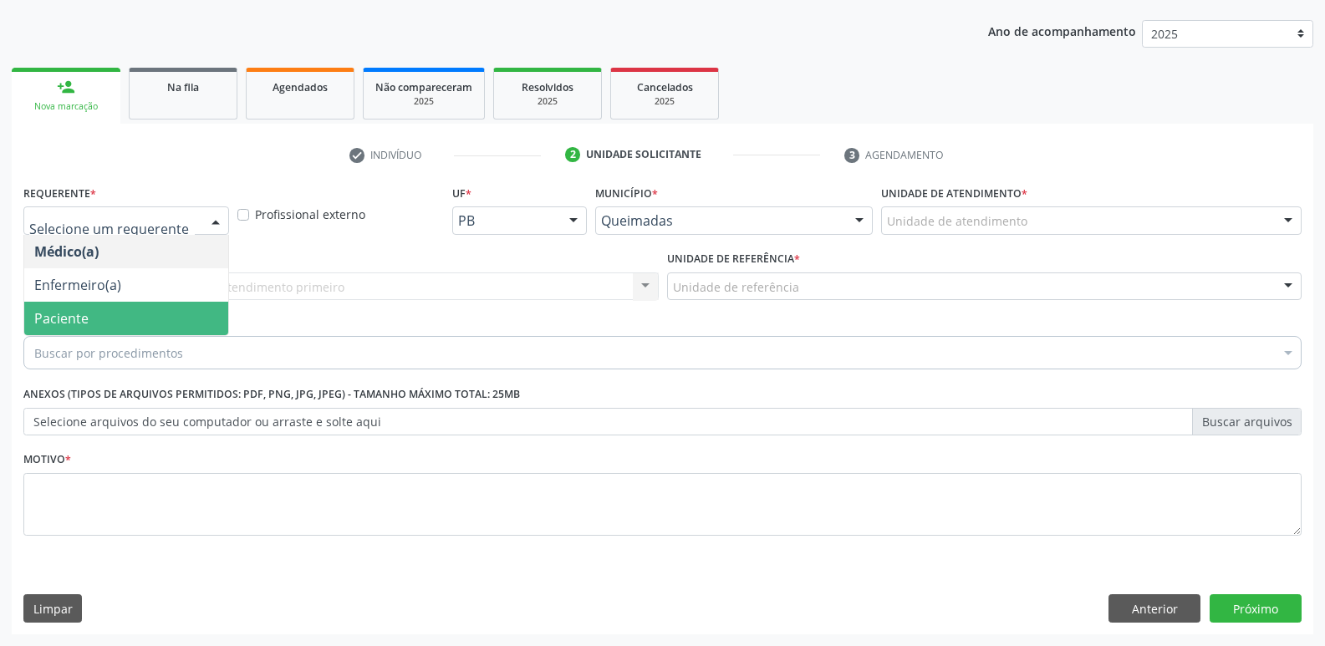
click at [164, 315] on span "Paciente" at bounding box center [126, 318] width 204 height 33
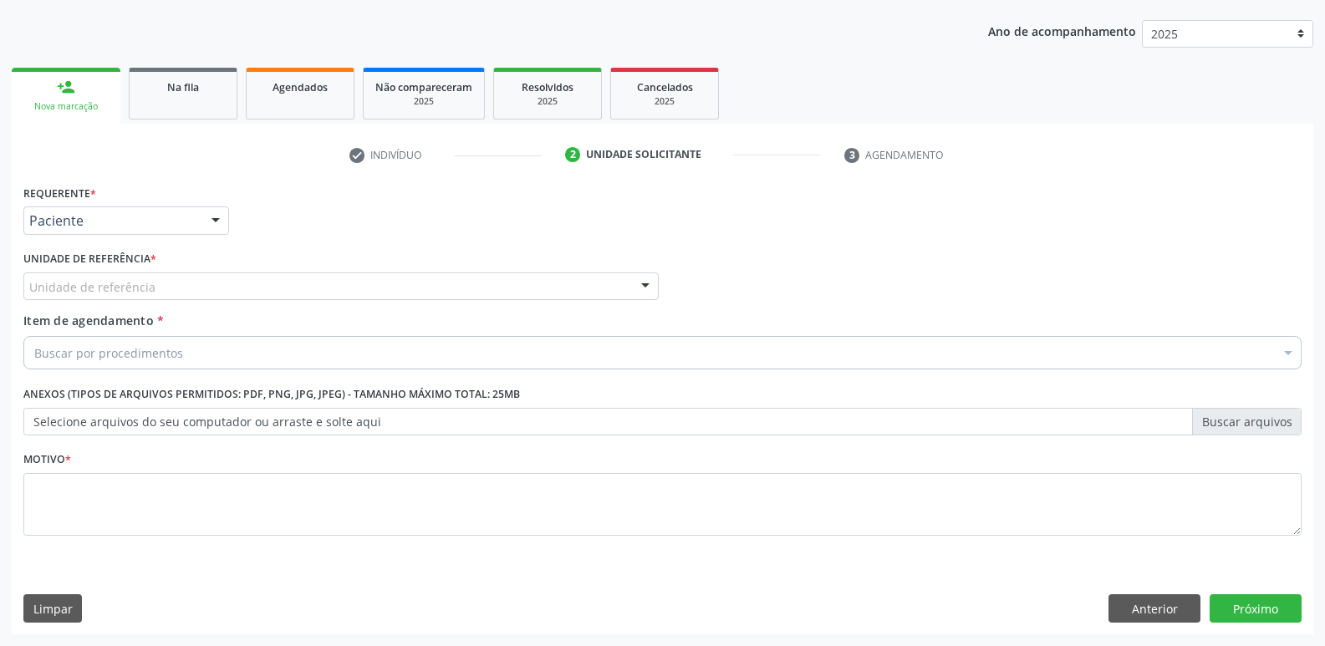
click at [194, 292] on div "Unidade de referência" at bounding box center [340, 286] width 635 height 28
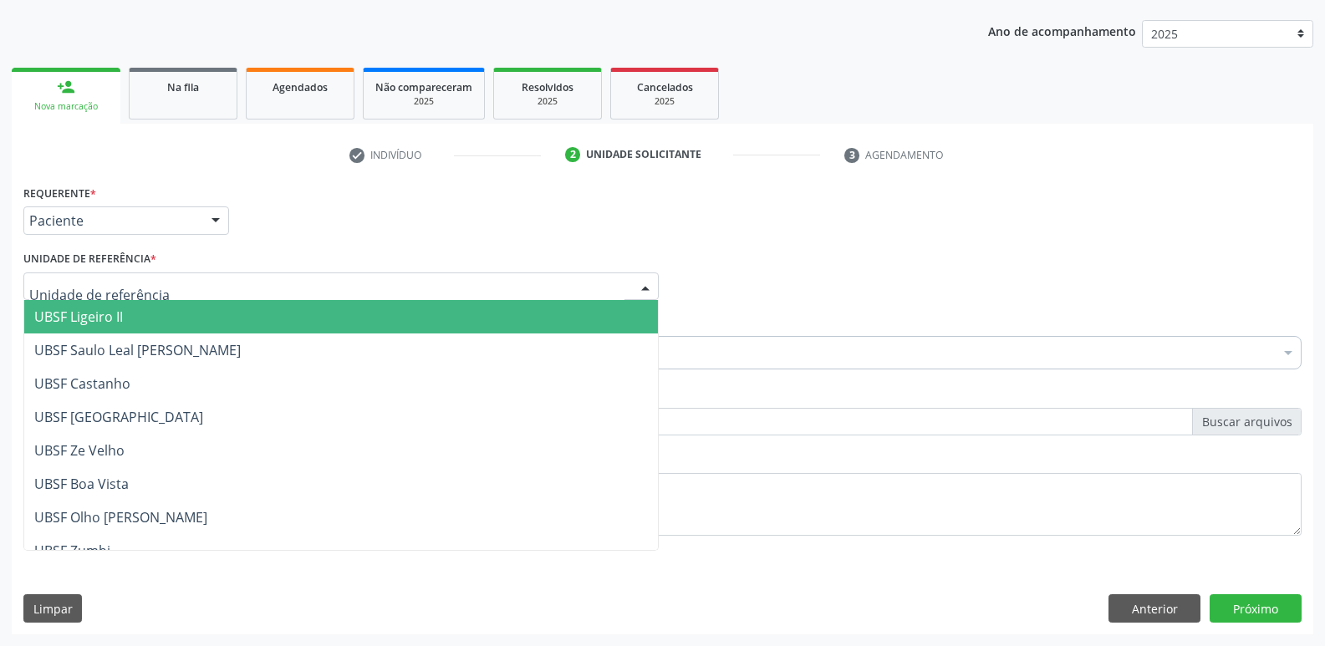
click at [191, 329] on span "UBSF Ligeiro II" at bounding box center [341, 316] width 634 height 33
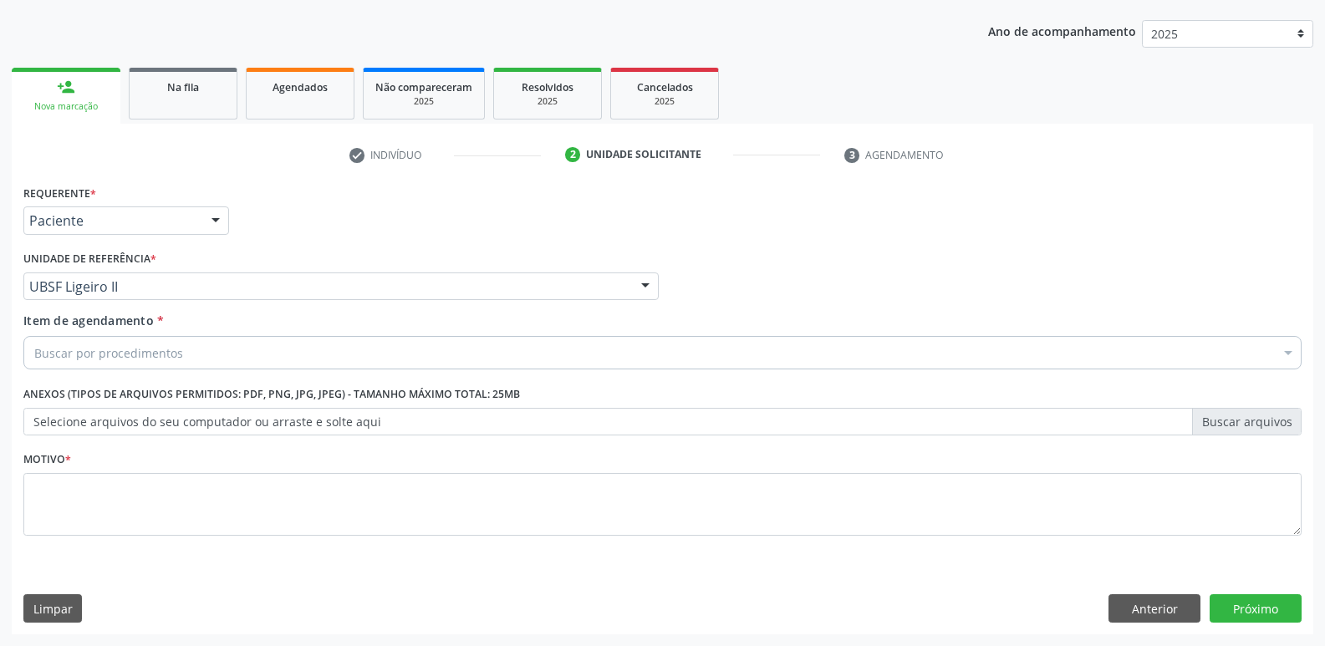
drag, startPoint x: 190, startPoint y: 354, endPoint x: 181, endPoint y: 350, distance: 9.8
click at [189, 354] on div "Buscar por procedimentos" at bounding box center [662, 352] width 1278 height 33
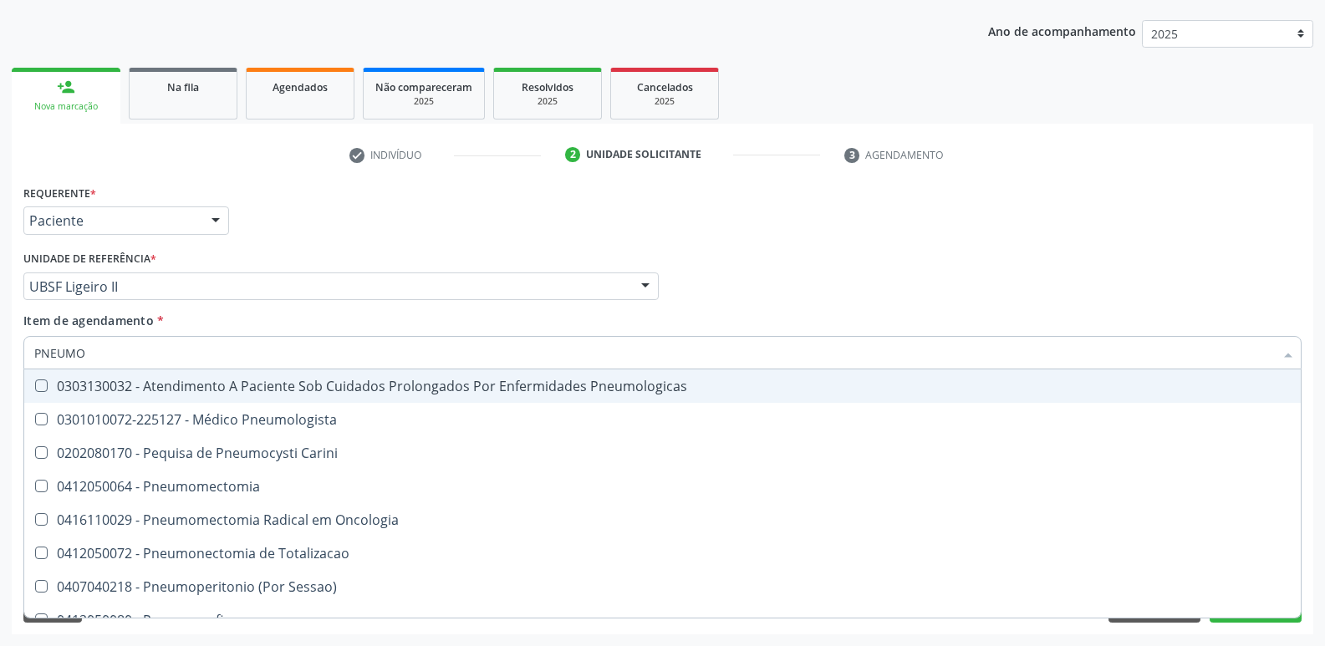
type input "PNEUMOL"
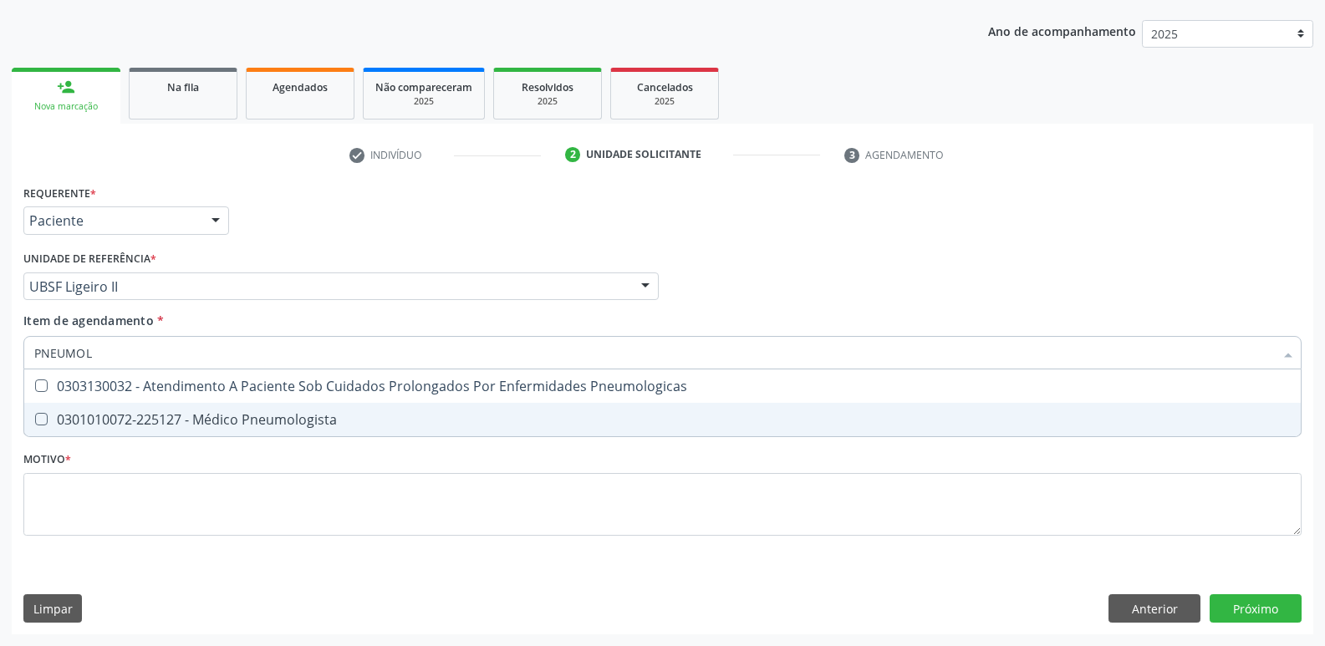
click at [211, 425] on div "0301010072-225127 - Médico Pneumologista" at bounding box center [662, 419] width 1256 height 13
checkbox Pneumologista "true"
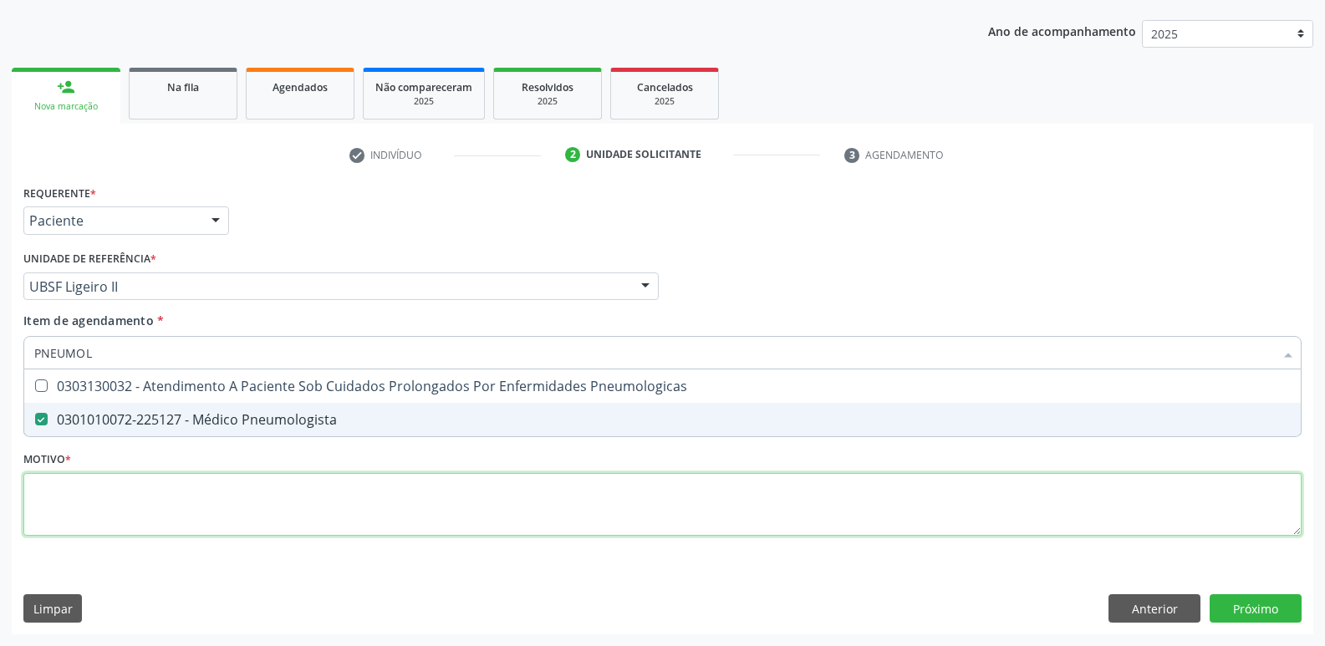
click at [186, 502] on div "Requerente * Paciente Médico(a) Enfermeiro(a) Paciente Nenhum resultado encontr…" at bounding box center [662, 370] width 1278 height 379
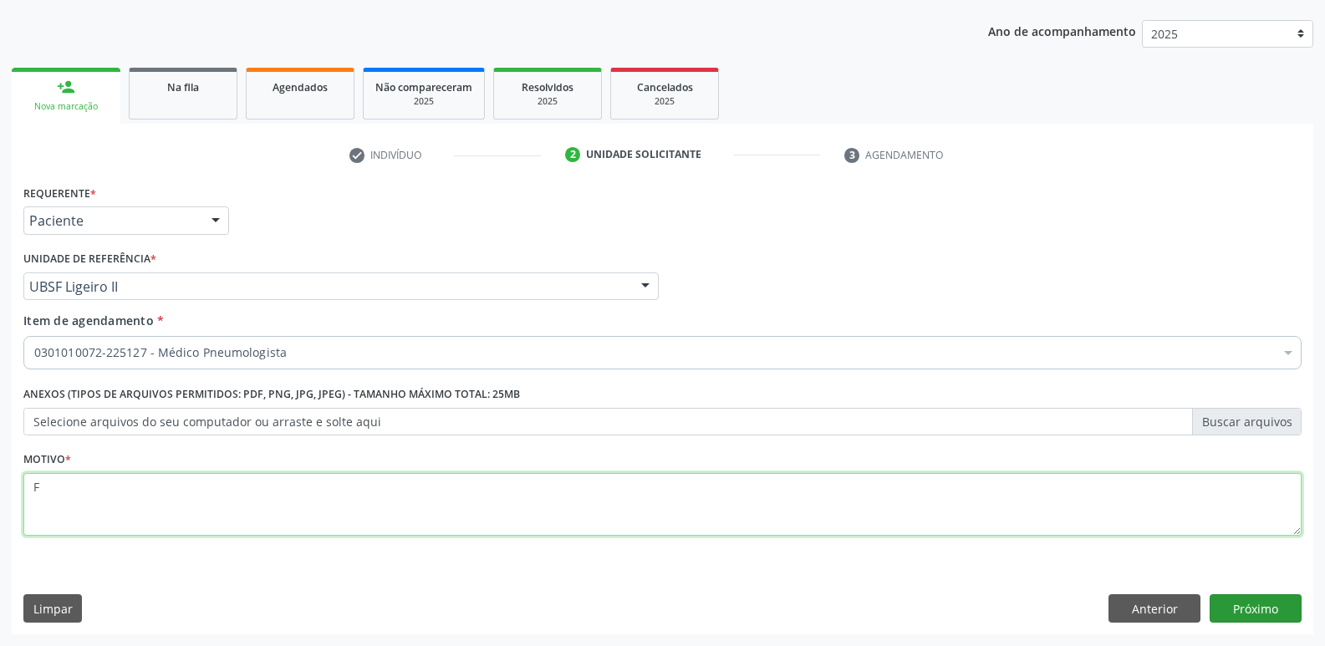
type textarea "F"
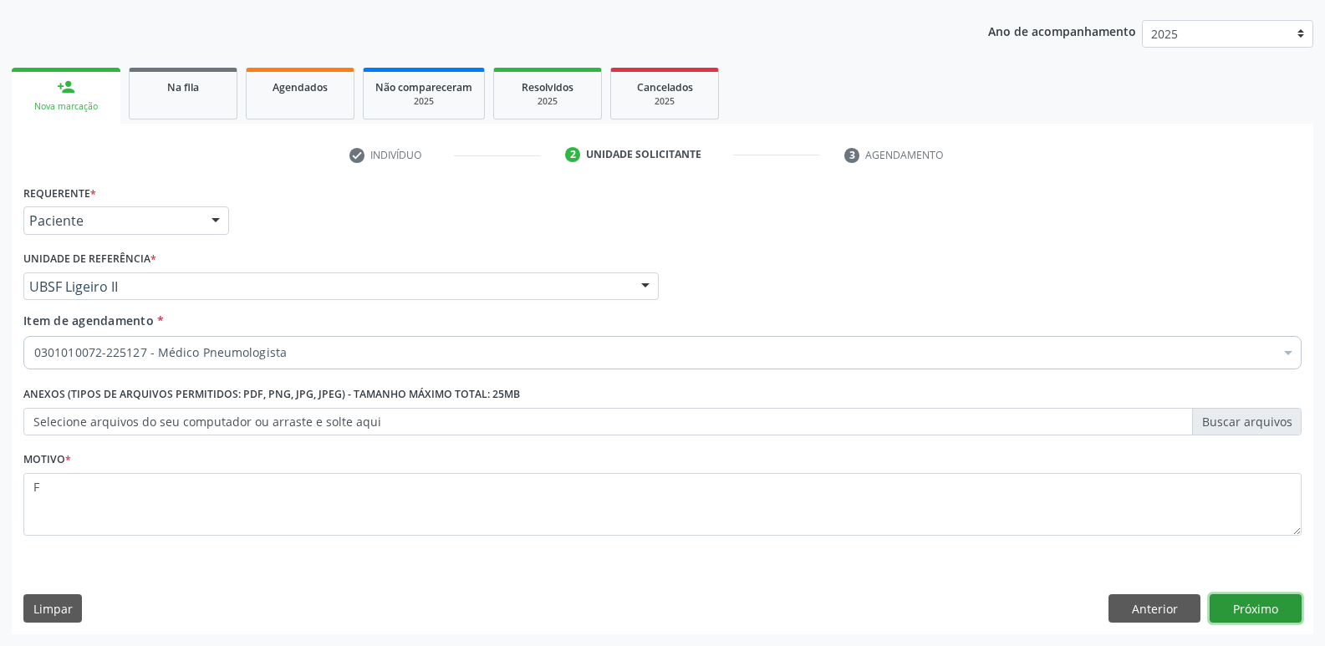
click at [1260, 597] on button "Próximo" at bounding box center [1255, 608] width 92 height 28
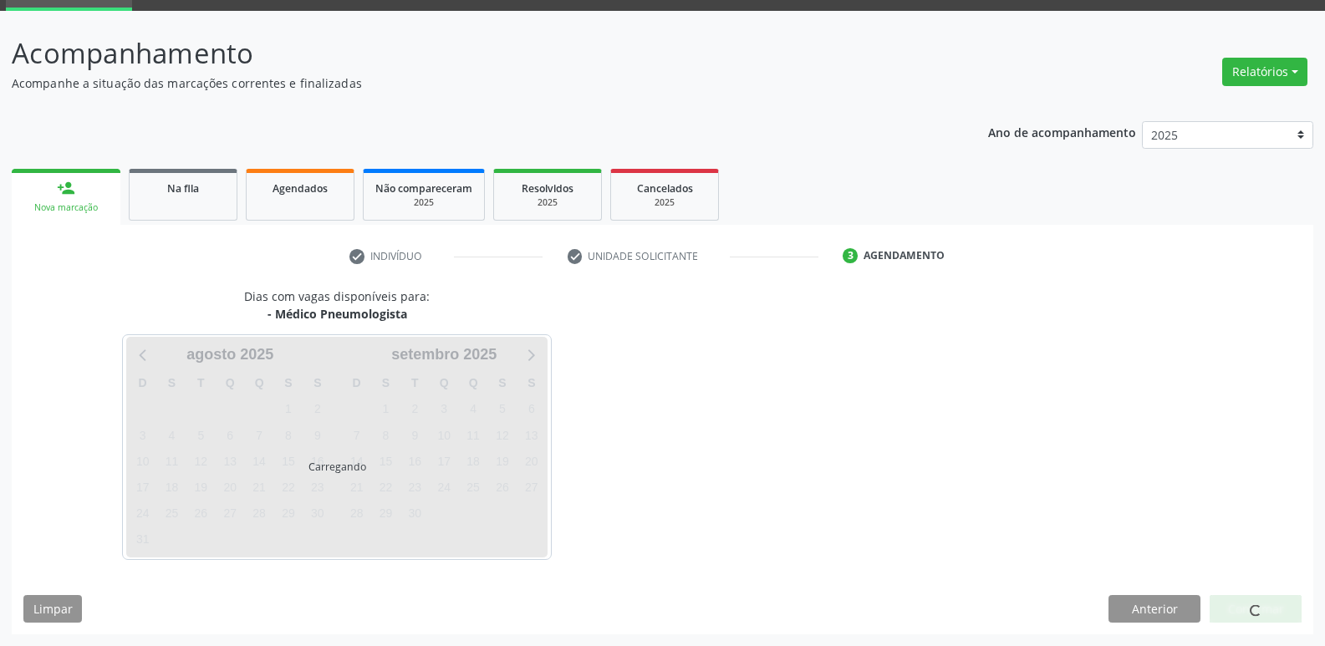
scroll to position [81, 0]
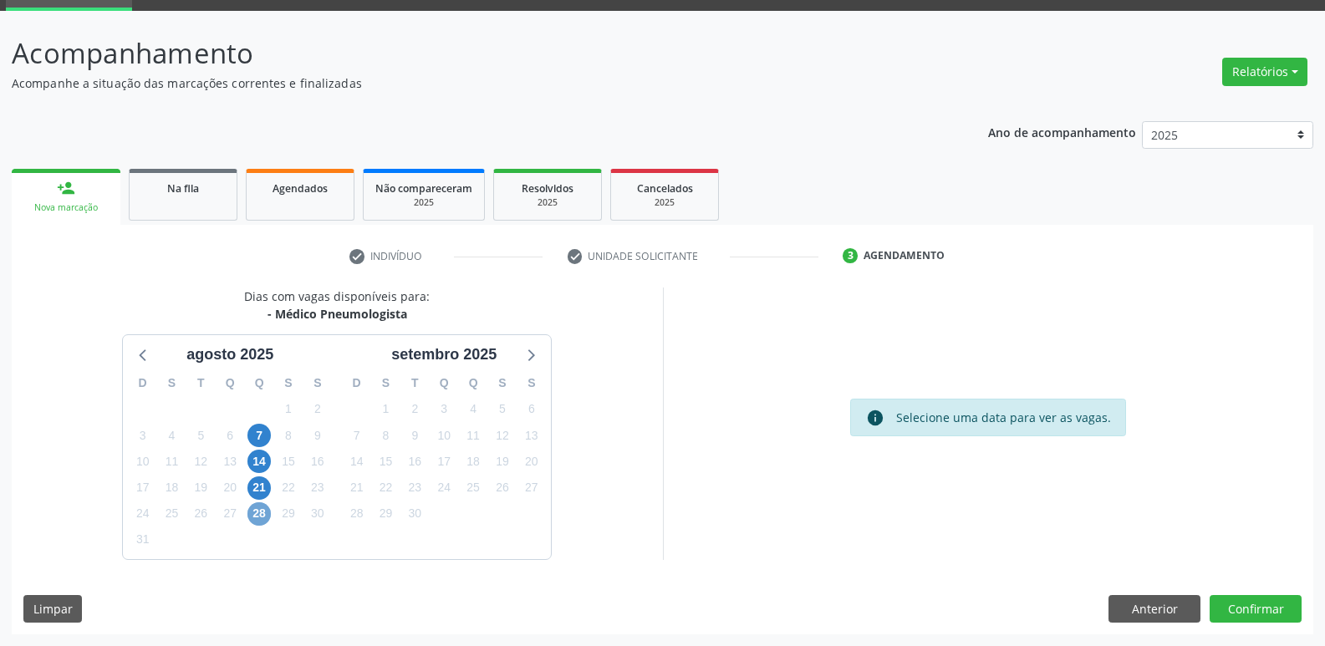
click at [257, 516] on span "28" at bounding box center [258, 513] width 23 height 23
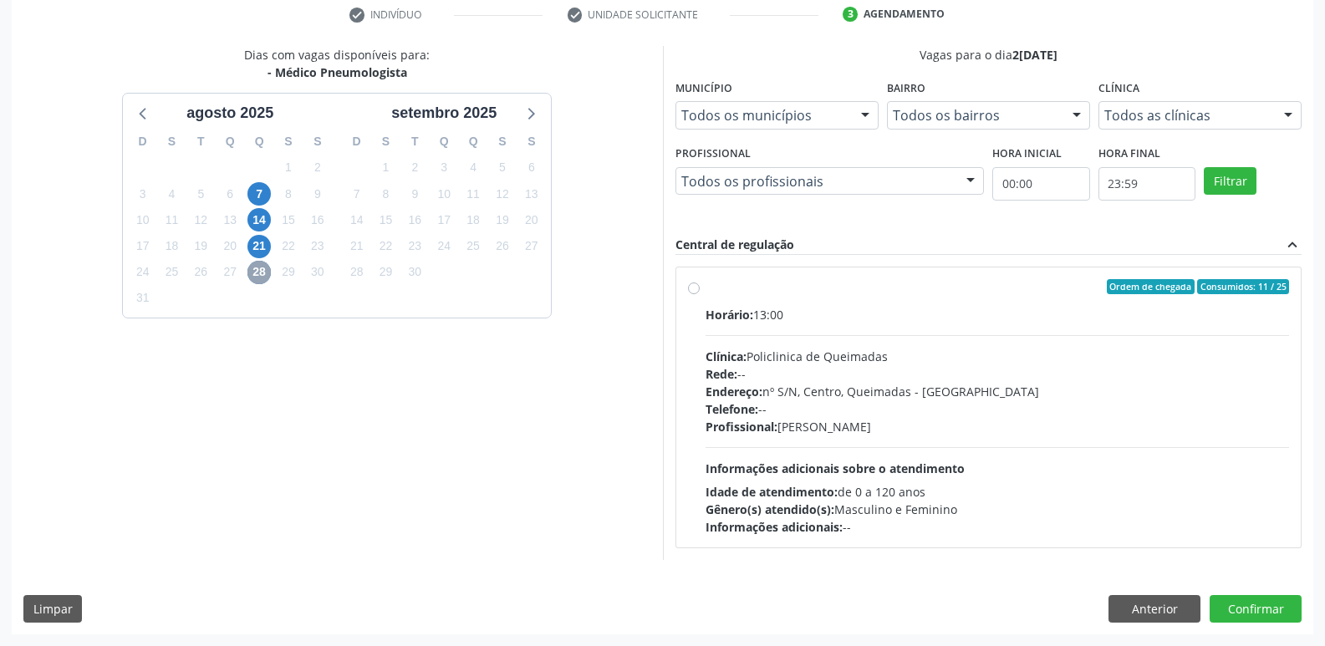
scroll to position [0, 0]
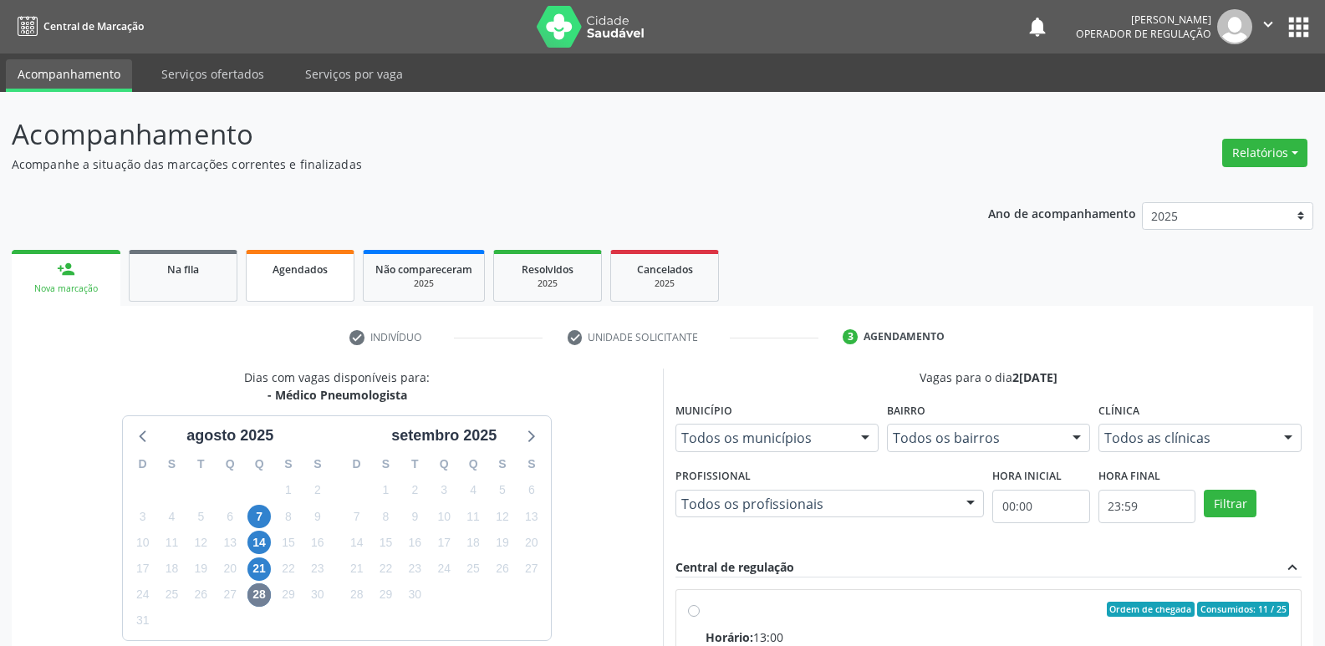
click at [302, 272] on span "Agendados" at bounding box center [299, 269] width 55 height 14
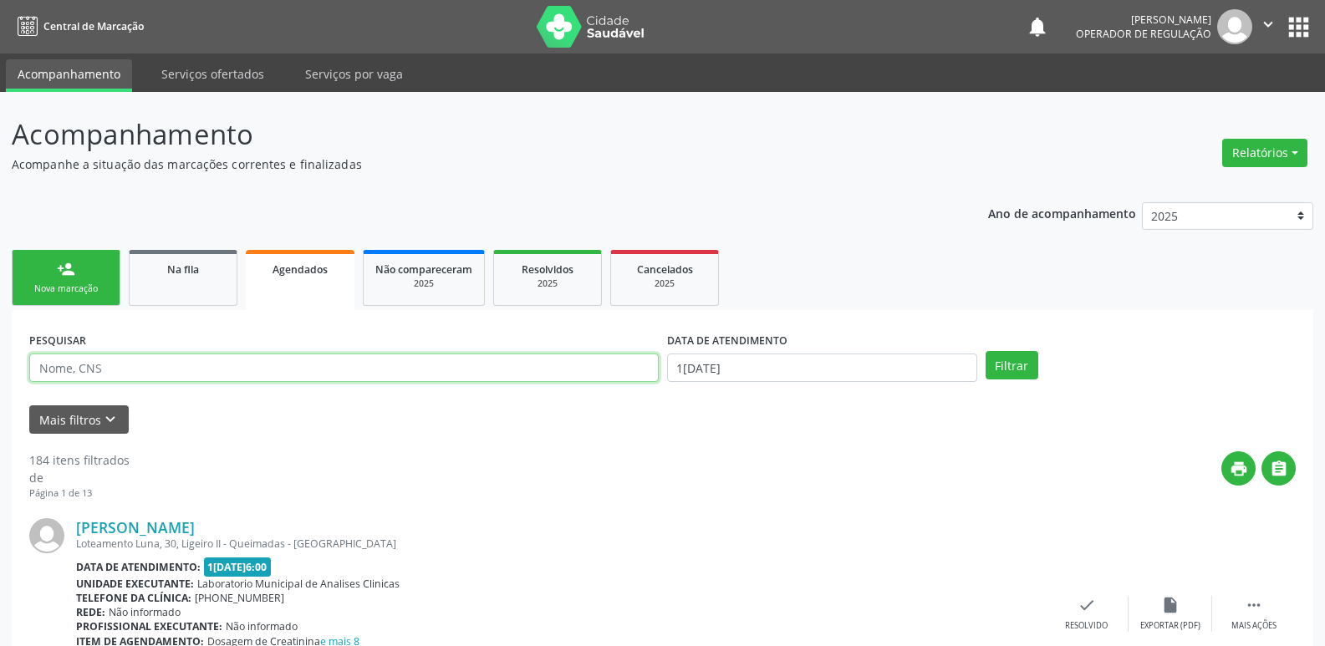
click at [301, 368] on input "text" at bounding box center [343, 368] width 629 height 28
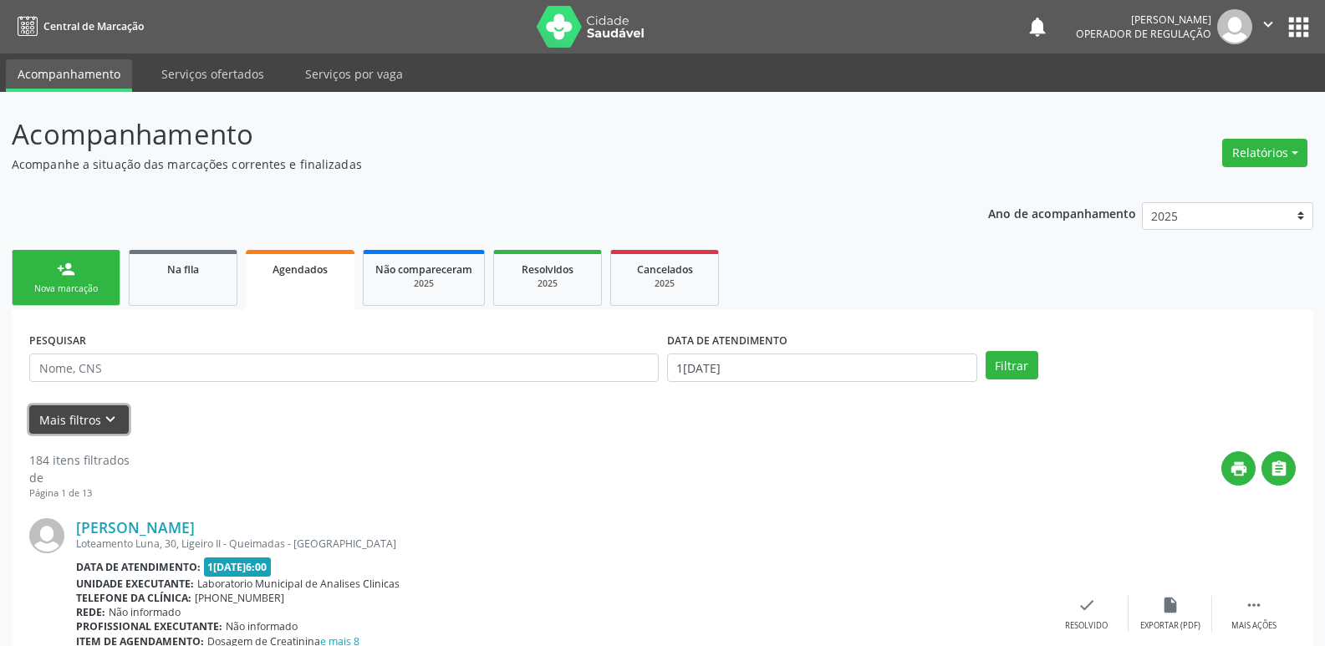
click at [63, 424] on button "Mais filtros keyboard_arrow_down" at bounding box center [78, 419] width 99 height 29
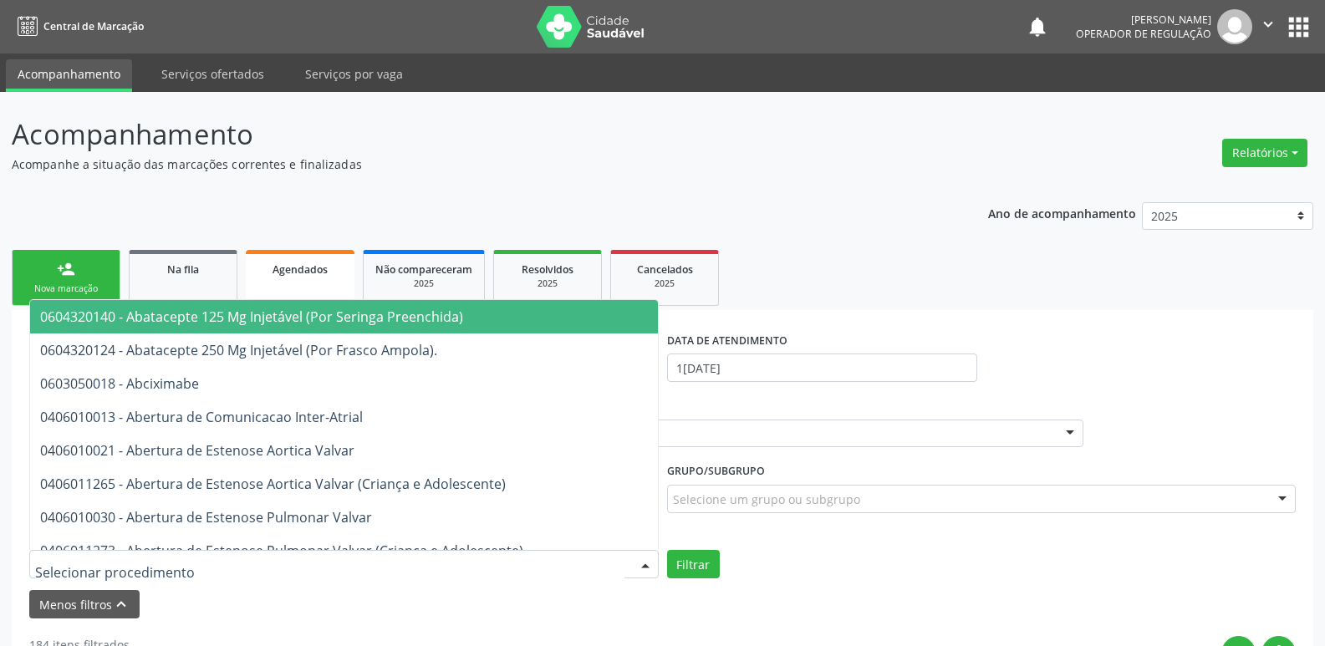
click at [299, 570] on div at bounding box center [343, 564] width 629 height 28
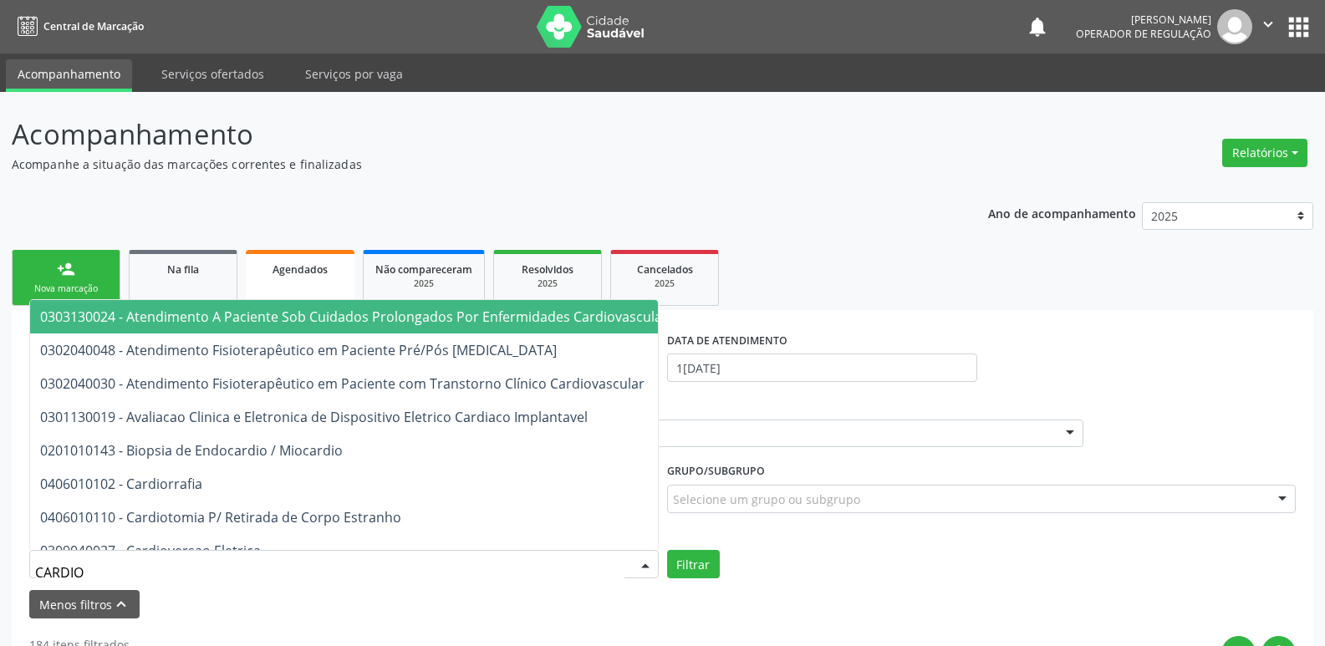
type input "CARDIOL"
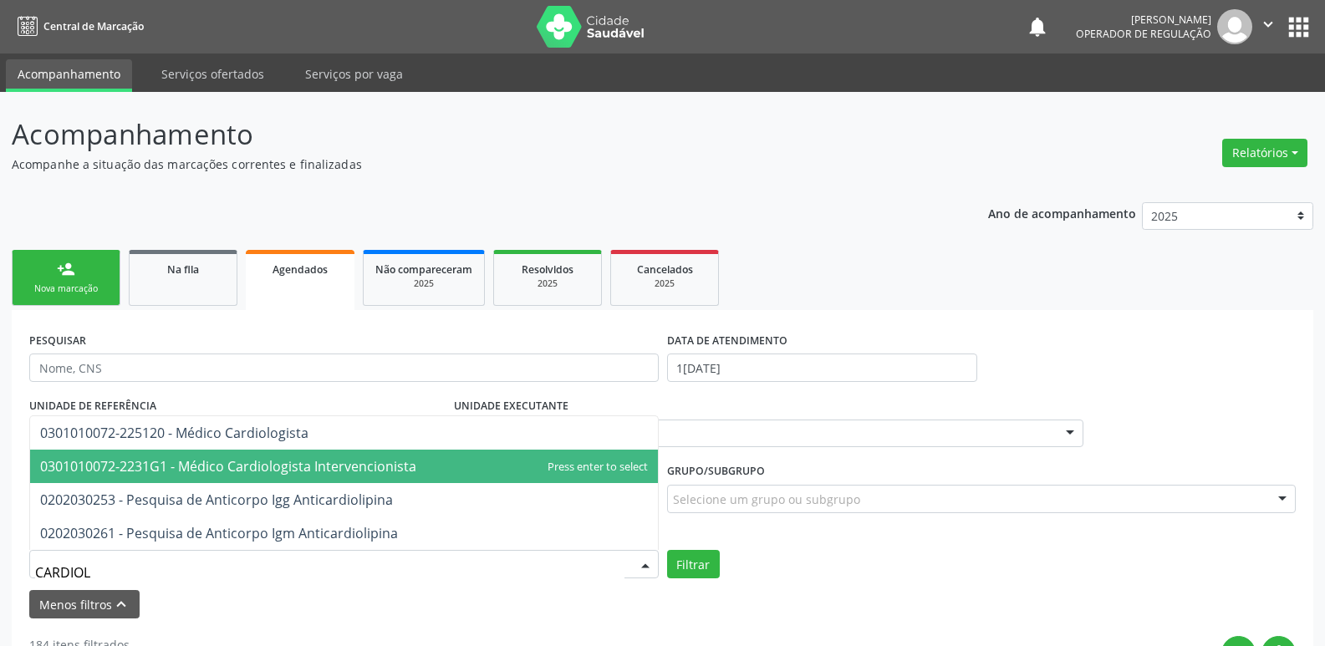
click at [283, 468] on span "0301010072-2231G1 - Médico Cardiologista Intervencionista" at bounding box center [228, 466] width 376 height 18
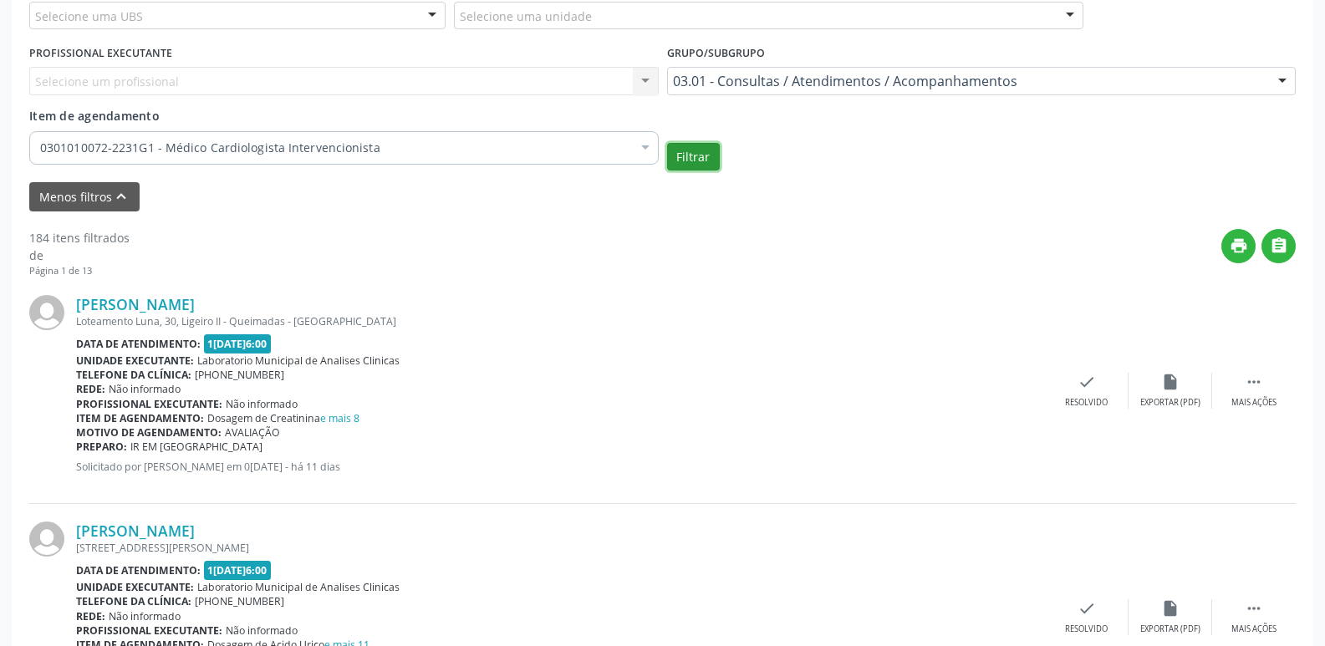
click at [700, 163] on button "Filtrar" at bounding box center [693, 157] width 53 height 28
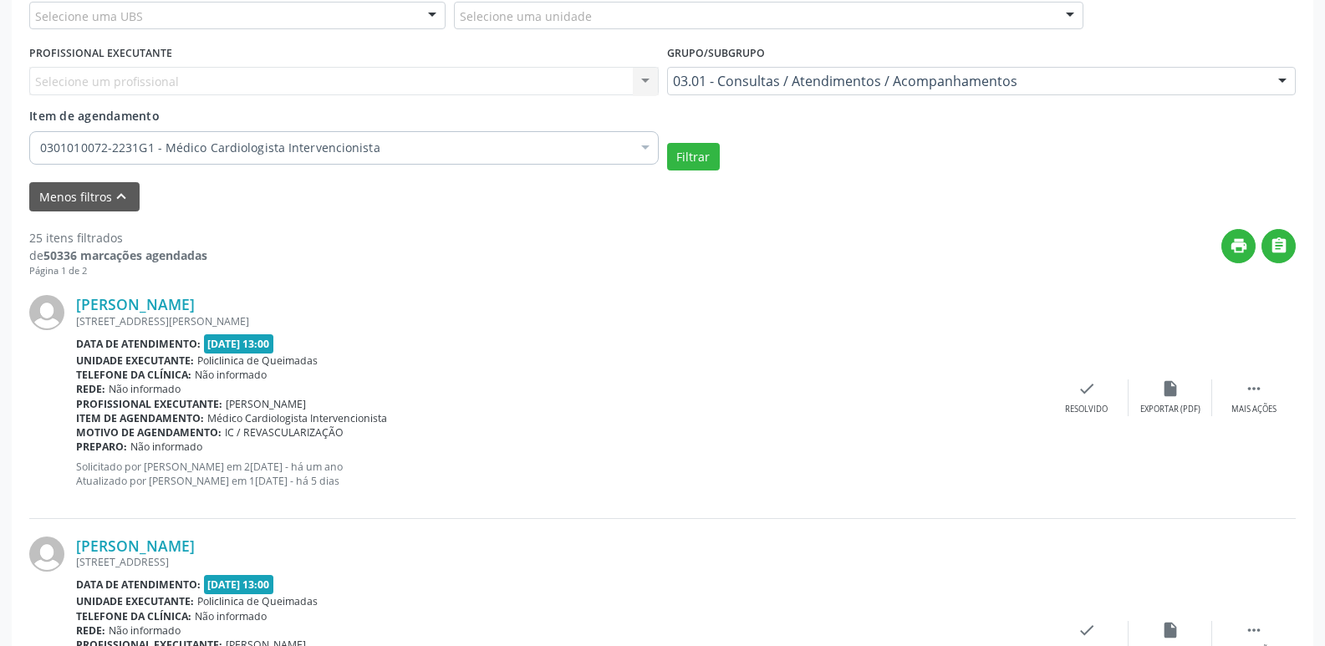
scroll to position [752, 0]
